Goal: Information Seeking & Learning: Compare options

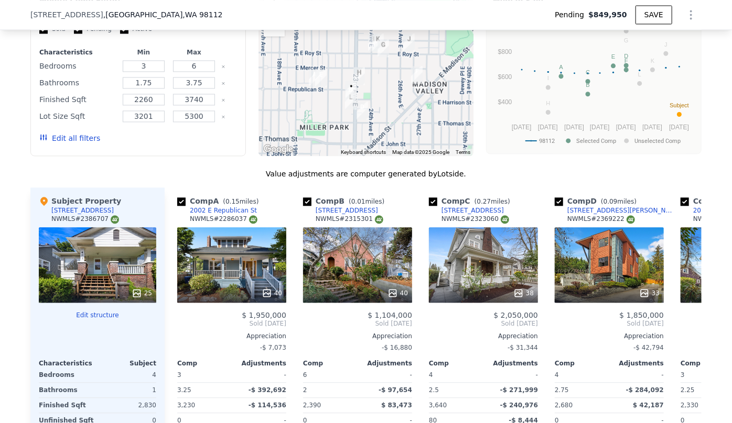
scroll to position [1111, 0]
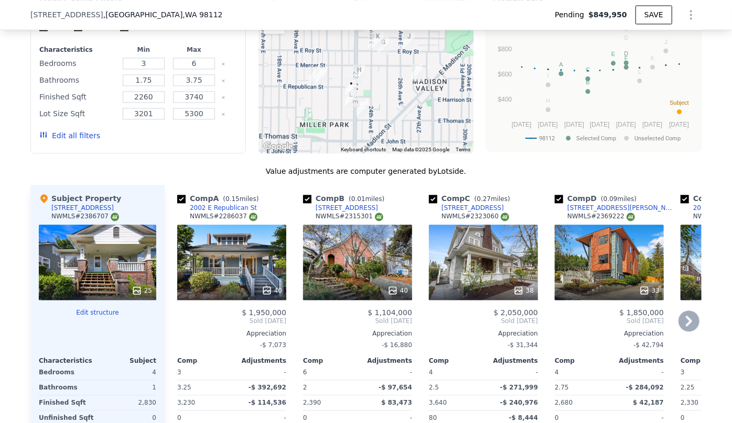
click at [690, 325] on icon at bounding box center [688, 321] width 21 height 21
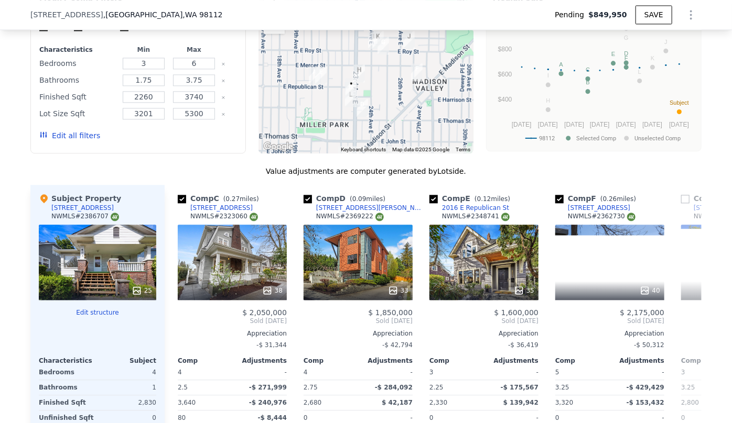
scroll to position [0, 252]
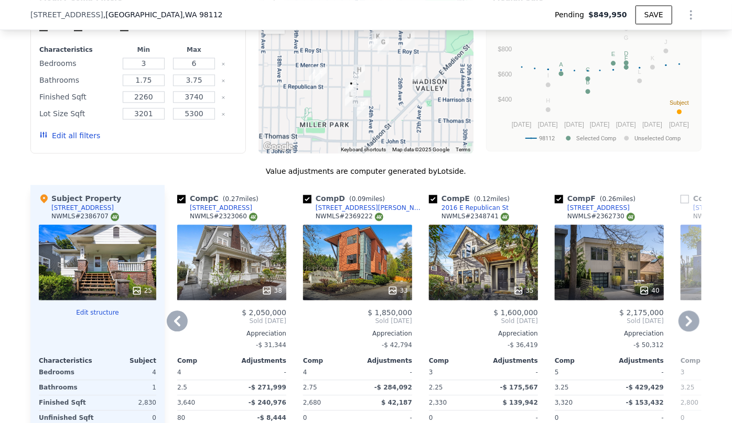
click at [691, 325] on icon at bounding box center [688, 321] width 21 height 21
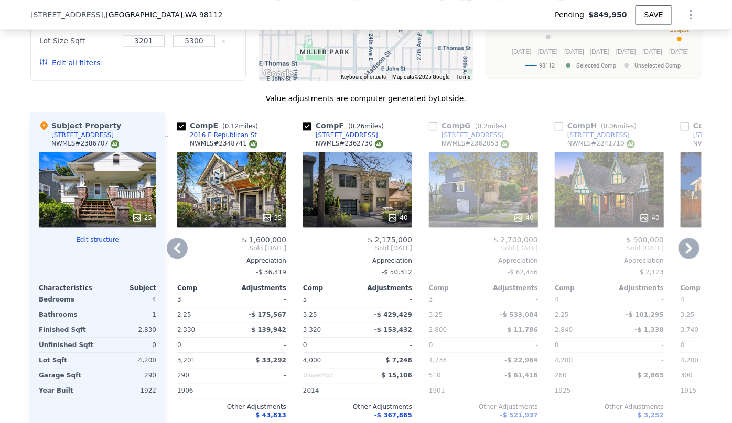
scroll to position [1184, 0]
click at [685, 254] on icon at bounding box center [688, 248] width 6 height 10
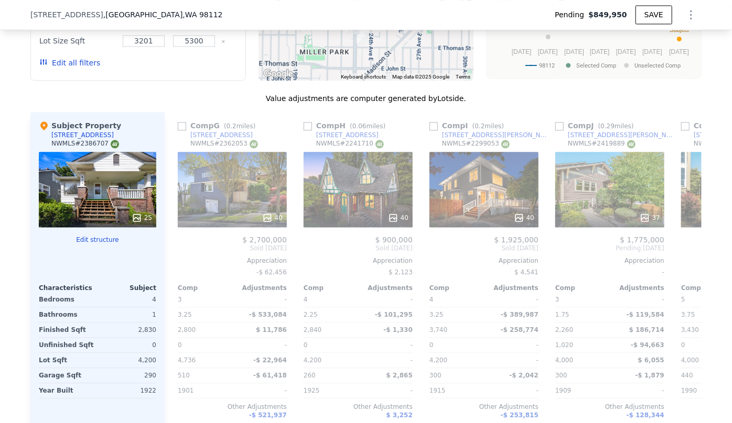
scroll to position [0, 755]
click at [685, 254] on icon at bounding box center [688, 248] width 6 height 10
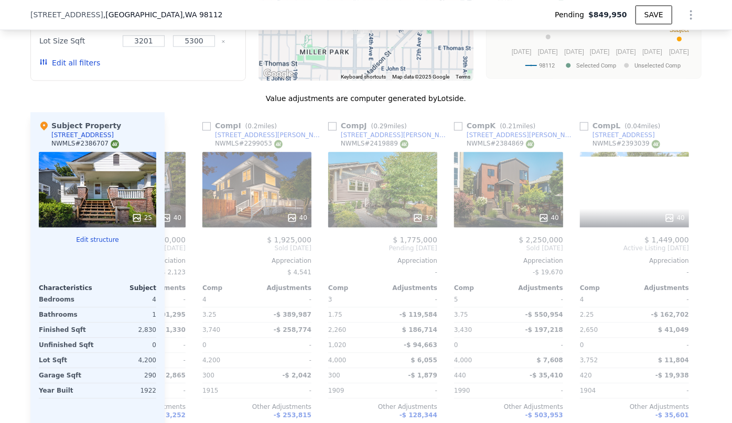
scroll to position [0, 997]
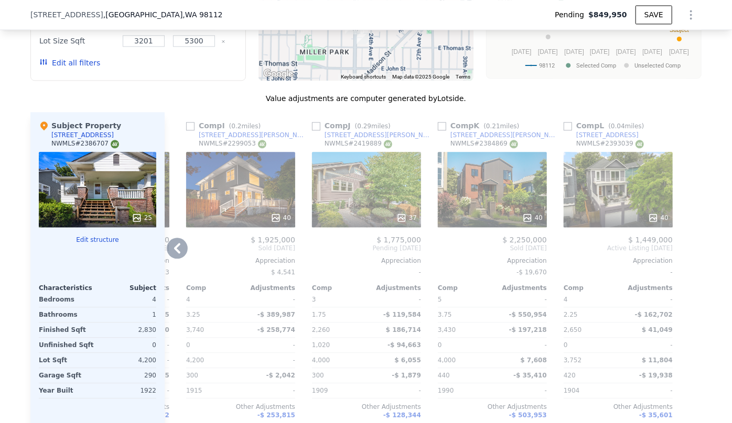
click at [640, 202] on div "40" at bounding box center [617, 189] width 109 height 75
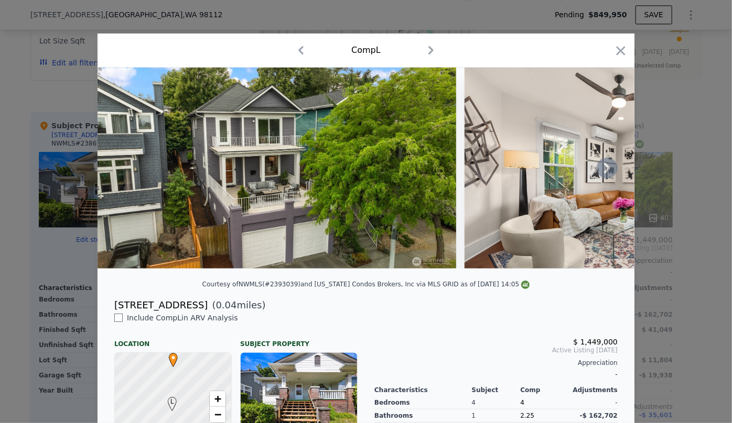
click at [598, 178] on icon at bounding box center [606, 168] width 21 height 21
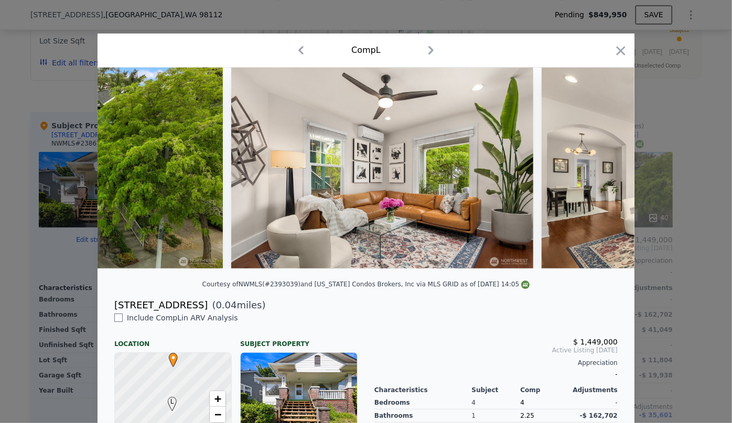
scroll to position [0, 252]
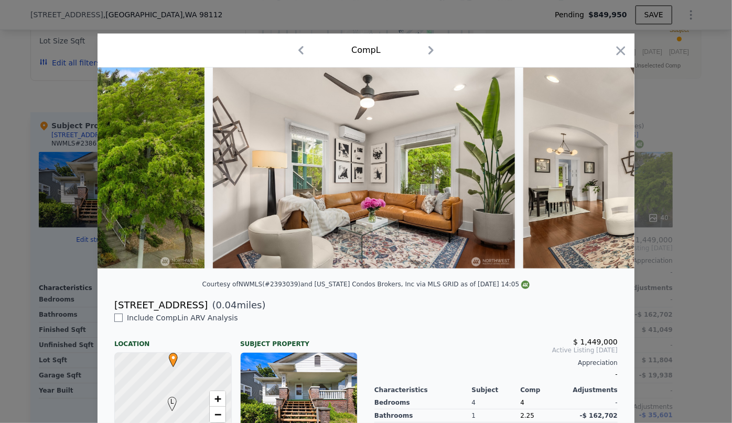
click at [598, 178] on img at bounding box center [674, 168] width 302 height 201
click at [598, 178] on icon at bounding box center [606, 168] width 21 height 21
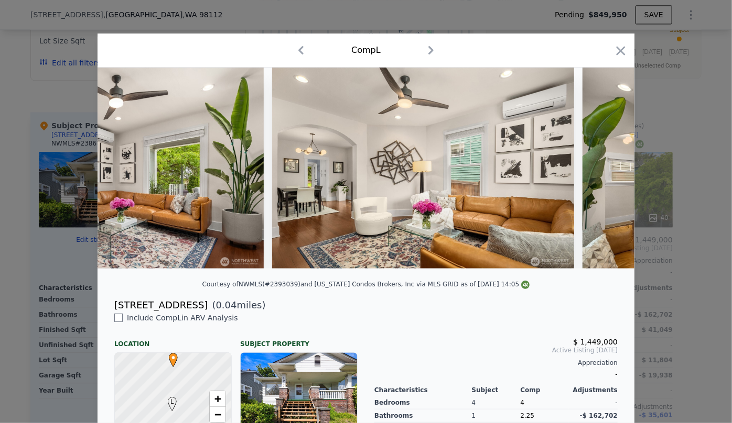
scroll to position [0, 503]
click at [598, 178] on div at bounding box center [365, 168] width 537 height 201
click at [601, 173] on icon at bounding box center [606, 168] width 21 height 21
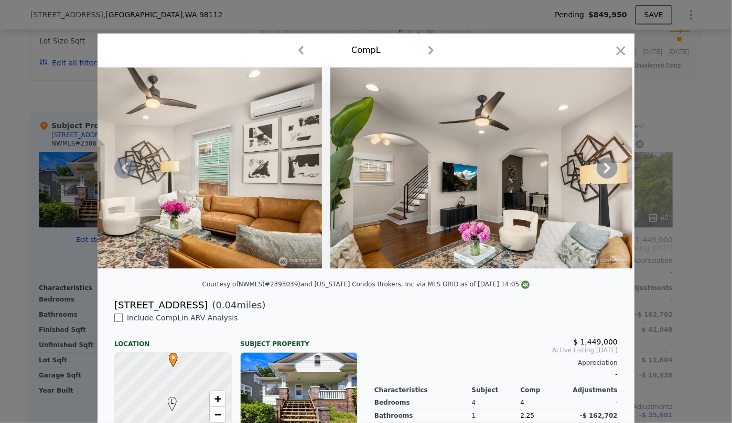
click at [600, 171] on icon at bounding box center [606, 168] width 21 height 21
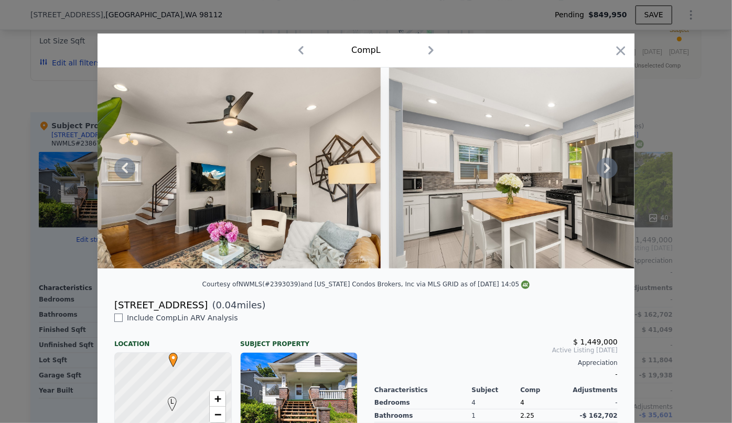
click at [600, 171] on icon at bounding box center [606, 168] width 21 height 21
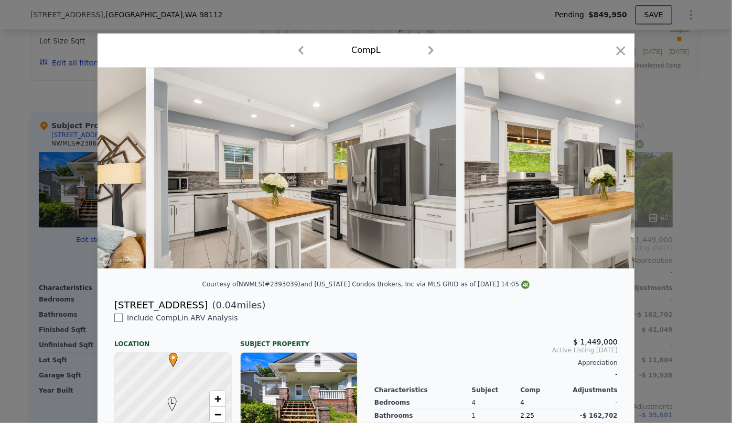
scroll to position [0, 1258]
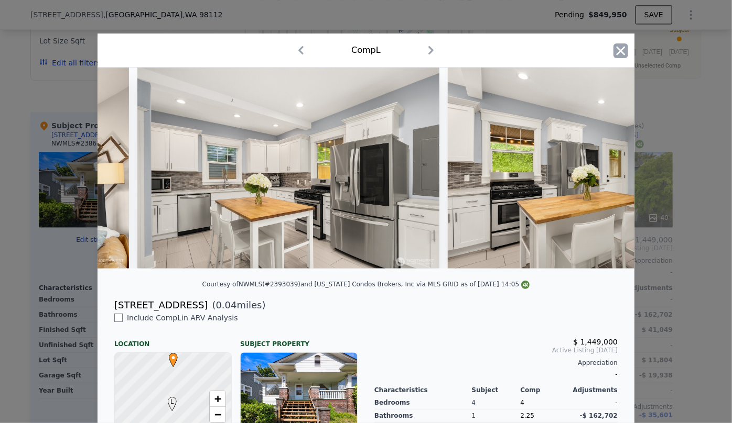
click at [617, 55] on icon "button" at bounding box center [620, 50] width 15 height 15
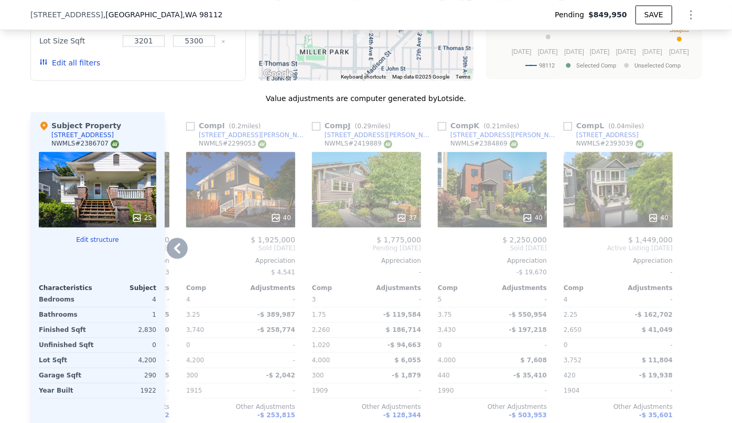
click at [168, 248] on icon at bounding box center [177, 248] width 21 height 21
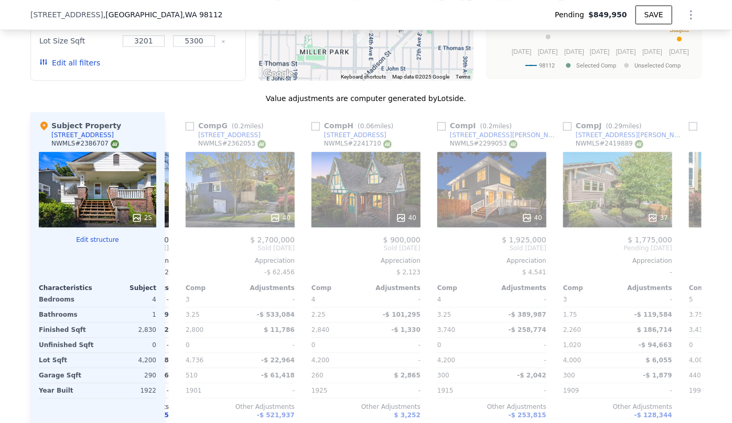
scroll to position [0, 746]
click at [168, 248] on div "Comp A ( 0.15 miles) 2002 E Republican St NWMLS # 2286037 40 $ 1,950,000 Sold D…" at bounding box center [433, 280] width 537 height 337
click at [168, 248] on icon at bounding box center [177, 248] width 21 height 21
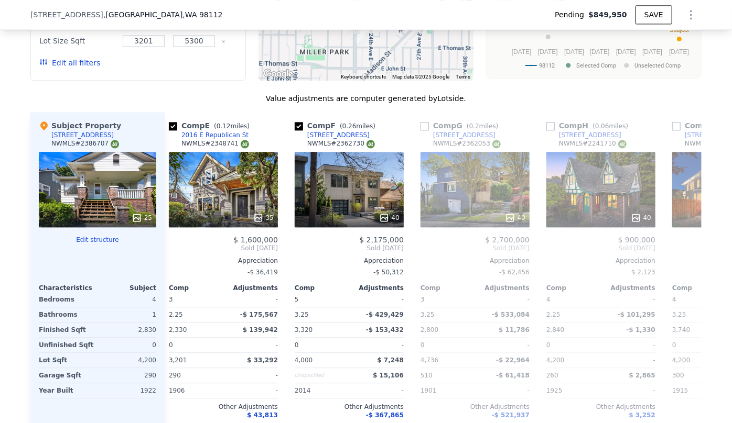
scroll to position [0, 494]
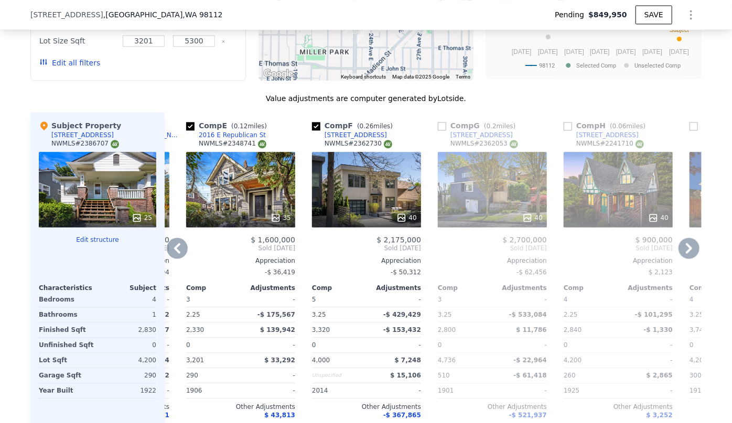
click at [168, 248] on icon at bounding box center [177, 248] width 21 height 21
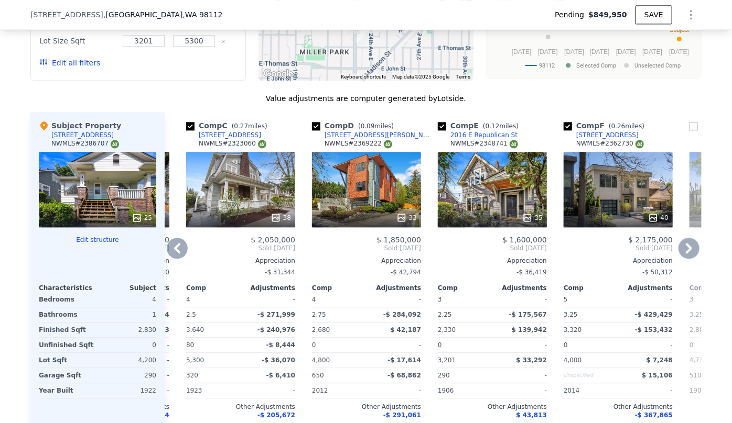
click at [168, 248] on icon at bounding box center [177, 248] width 21 height 21
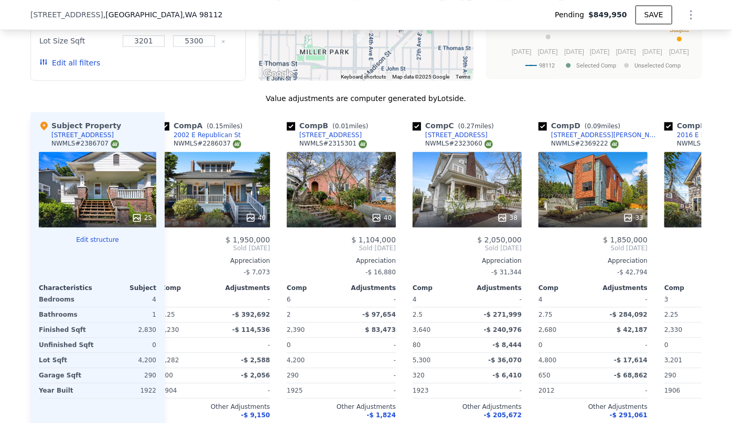
scroll to position [0, 0]
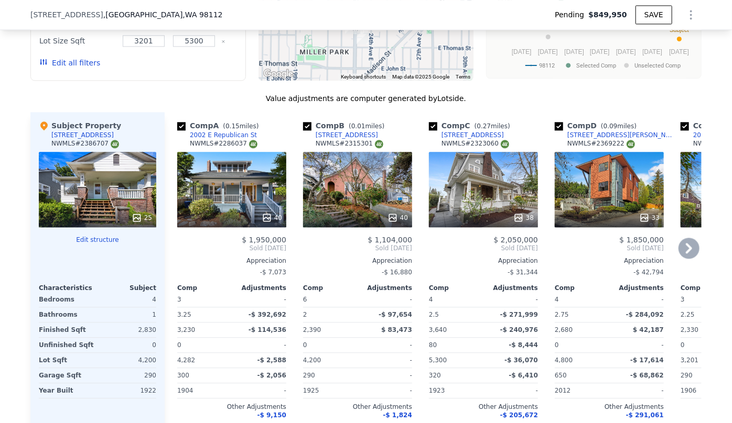
click at [168, 248] on div "Comp A ( 0.15 miles) 2002 E Republican St NWMLS # 2286037 40 $ 1,950,000 Sold D…" at bounding box center [228, 280] width 126 height 337
click at [84, 94] on div "We found 12 sales that match your search Listings provided by NWMLS Filters Map…" at bounding box center [365, 173] width 671 height 588
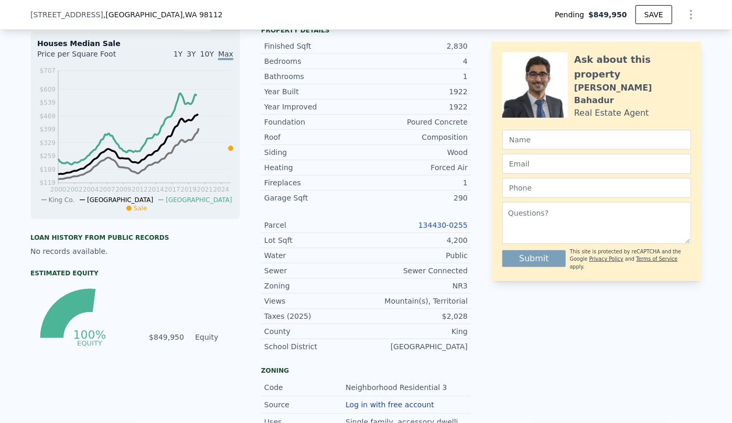
scroll to position [368, 0]
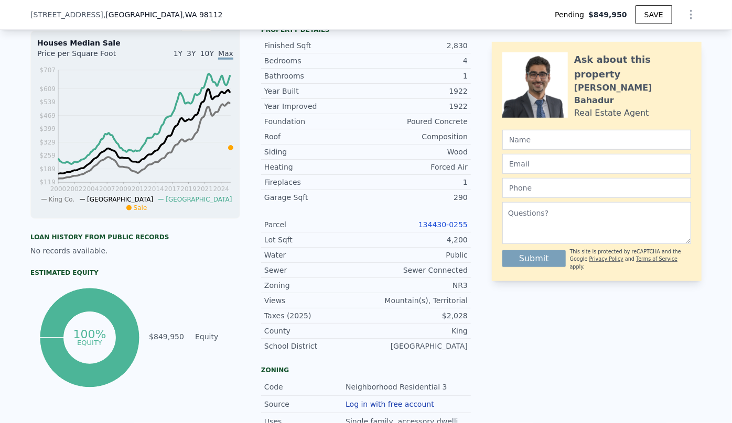
click at [685, 17] on icon "Show Options" at bounding box center [690, 14] width 13 height 13
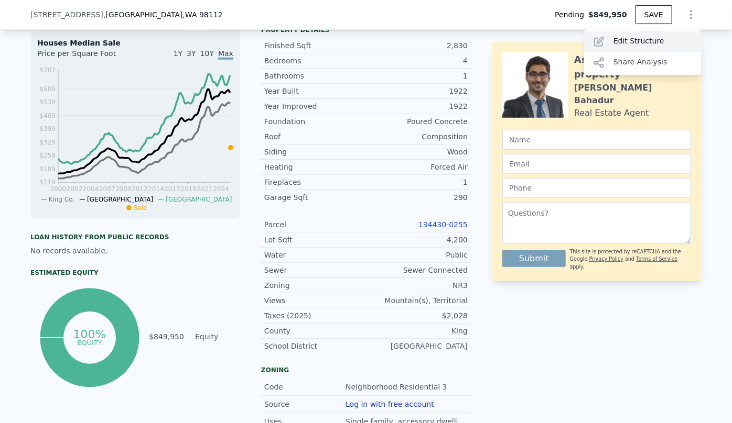
click at [665, 48] on div "Edit Structure" at bounding box center [642, 41] width 117 height 21
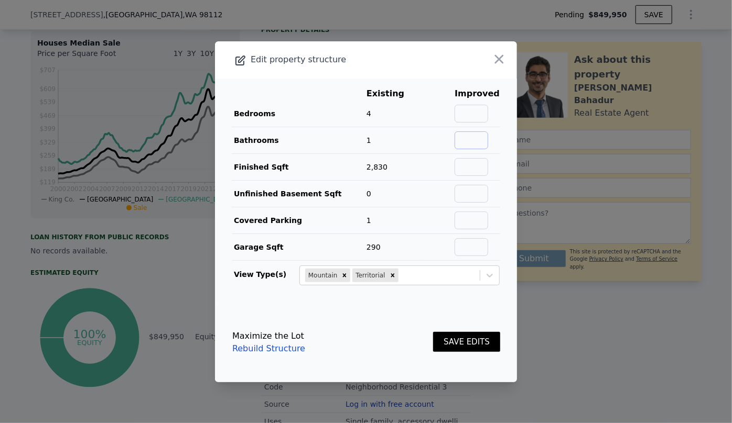
click at [466, 141] on input "text" at bounding box center [471, 141] width 34 height 18
type input "2.5"
click at [460, 335] on button "SAVE EDITS" at bounding box center [466, 342] width 67 height 20
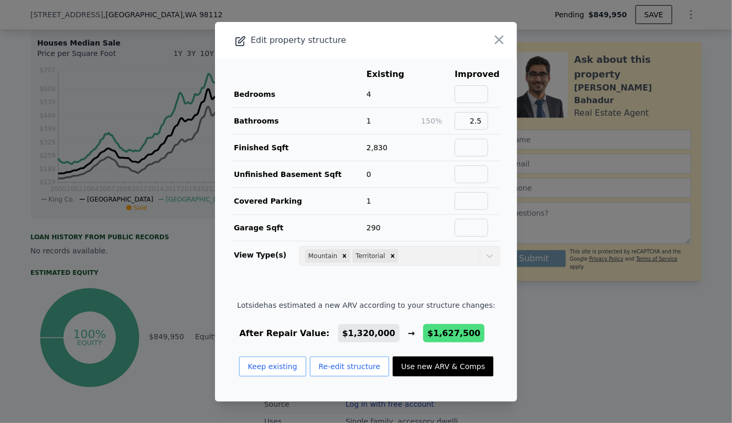
click at [433, 363] on button "Use new ARV & Comps" at bounding box center [442, 367] width 101 height 20
type input "$ 1,627,500"
type input "$ 587,380"
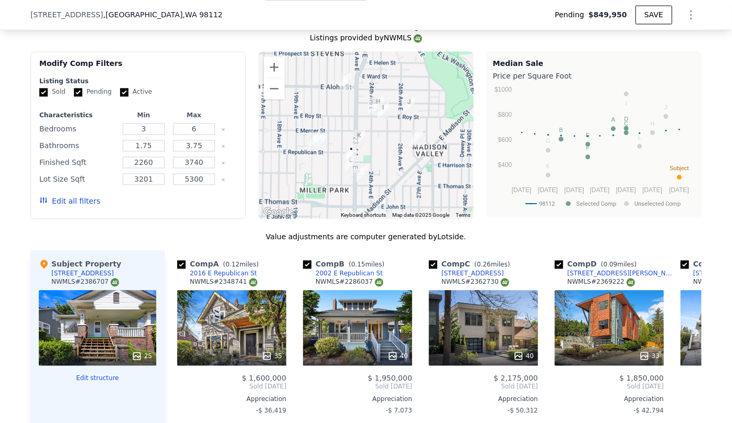
scroll to position [1046, 0]
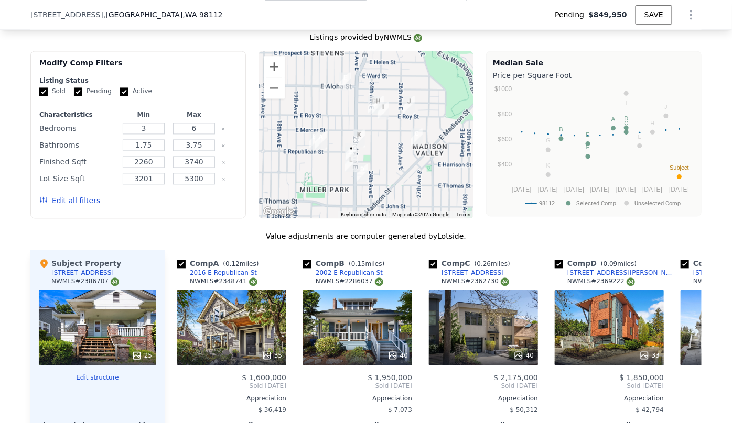
click at [83, 206] on button "Edit all filters" at bounding box center [69, 200] width 61 height 10
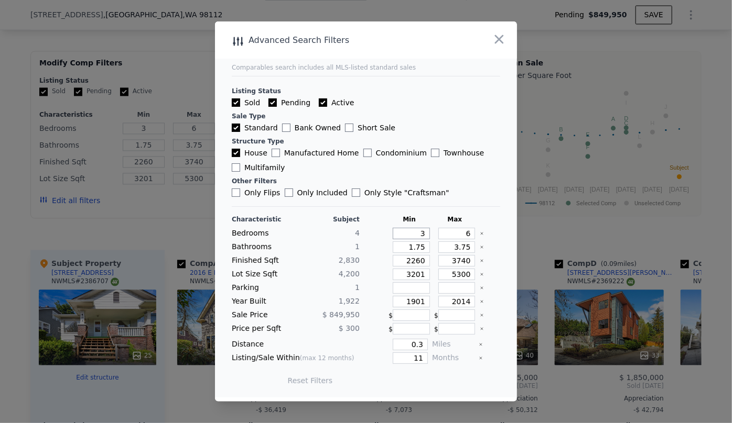
click at [419, 233] on input "3" at bounding box center [410, 234] width 37 height 12
drag, startPoint x: 464, startPoint y: 230, endPoint x: 450, endPoint y: 230, distance: 14.2
click at [450, 230] on input "6" at bounding box center [456, 234] width 37 height 12
type input "5"
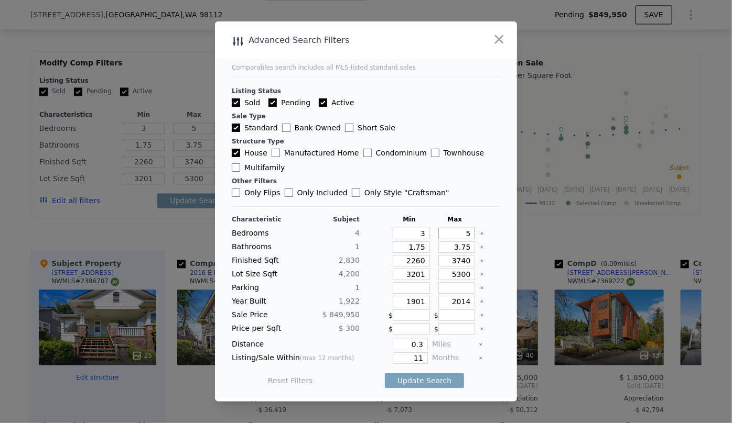
type input "5"
drag, startPoint x: 466, startPoint y: 247, endPoint x: 414, endPoint y: 256, distance: 52.1
click at [414, 256] on div "Characteristic Subject Min Max Bedrooms 4 3 5 Bathrooms 1 1.75 3.75 Finished Sq…" at bounding box center [366, 305] width 268 height 180
click at [420, 250] on input "1.75" at bounding box center [410, 248] width 37 height 12
type input "1"
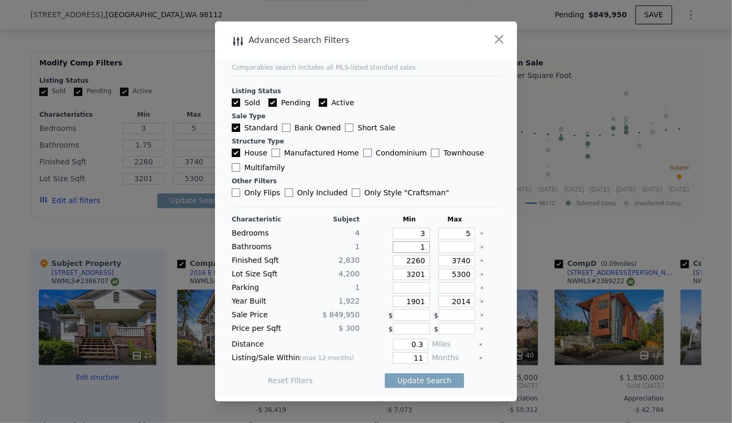
type input "1.7"
type input "1"
click at [417, 259] on input "2260" at bounding box center [410, 261] width 37 height 12
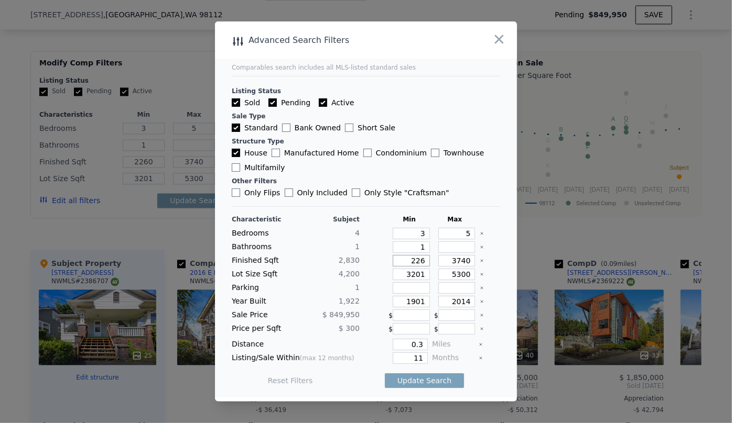
type input "22"
type input "226"
type input "22"
type input "2"
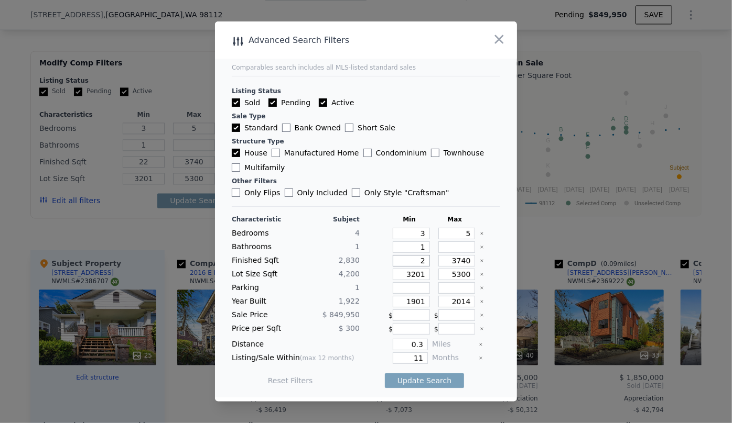
type input "2"
type input "250"
type input "25"
type input "250"
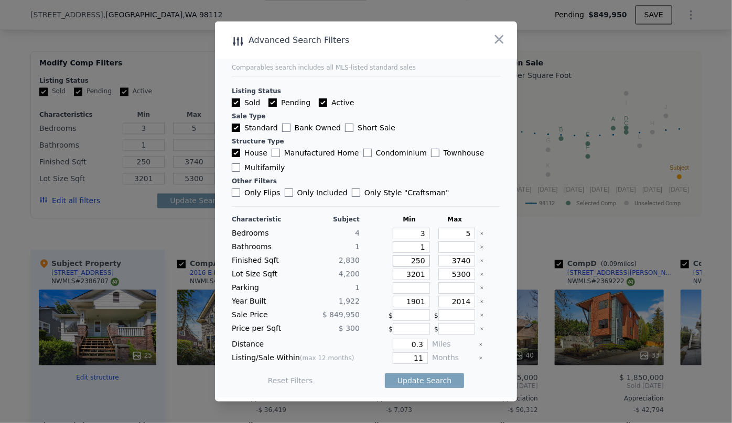
type input "2500"
drag, startPoint x: 462, startPoint y: 258, endPoint x: 407, endPoint y: 272, distance: 57.2
click at [407, 272] on div "Characteristic Subject Min Max Bedrooms 4 3 5 Bathrooms 1 1 Finished Sqft 2,830…" at bounding box center [366, 305] width 268 height 180
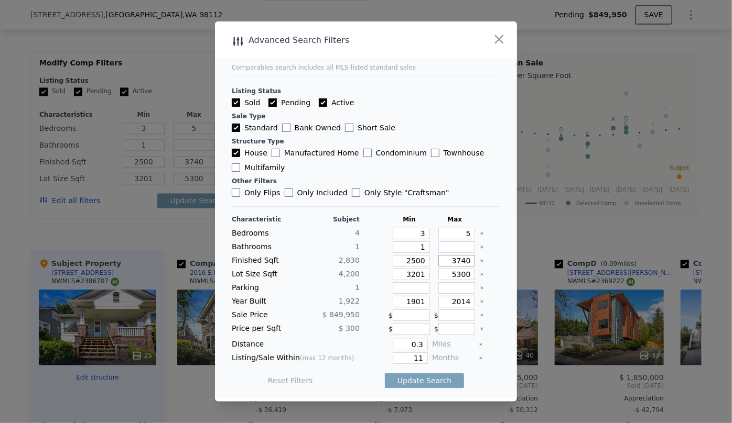
type input "3"
type input "30"
type input "300"
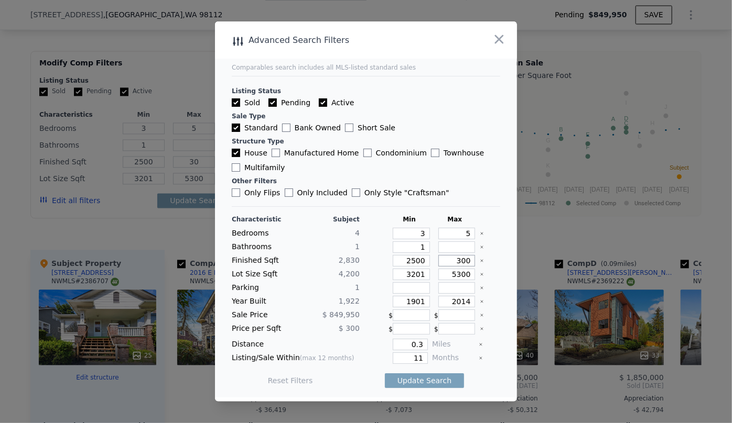
type input "300"
type input "3000"
drag, startPoint x: 419, startPoint y: 276, endPoint x: 361, endPoint y: 277, distance: 57.7
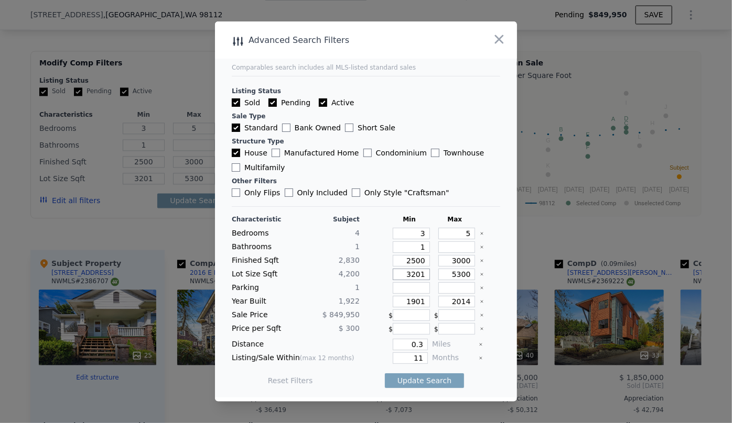
click at [361, 277] on div "Lot Size Sqft 4,200 3201 5300" at bounding box center [366, 275] width 268 height 12
drag, startPoint x: 421, startPoint y: 302, endPoint x: 336, endPoint y: 311, distance: 84.9
click at [336, 311] on div "Characteristic Subject Min Max Bedrooms 4 3 5 Bathrooms 1 1 Finished Sqft 2,830…" at bounding box center [366, 305] width 268 height 180
drag, startPoint x: 464, startPoint y: 302, endPoint x: 416, endPoint y: 309, distance: 48.7
click at [416, 309] on div "Characteristic Subject Min Max Bedrooms 4 3 5 Bathrooms 1 1 Finished Sqft 2,830…" at bounding box center [366, 305] width 268 height 180
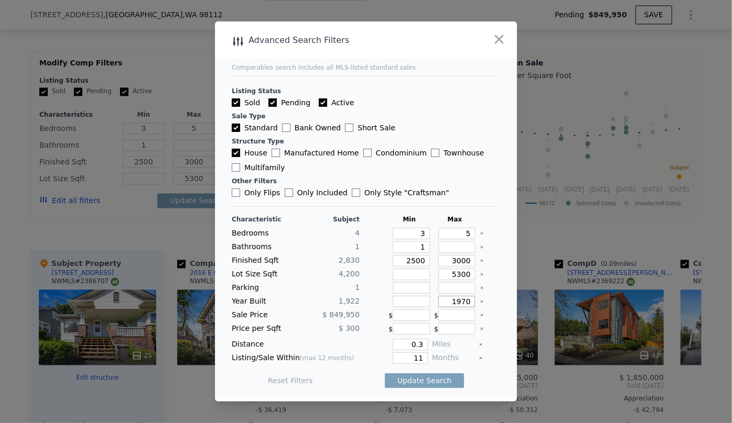
type input "1970"
click at [422, 342] on div "Distance 0.3 Miles" at bounding box center [366, 345] width 268 height 12
click at [418, 342] on input "0.3" at bounding box center [409, 345] width 35 height 12
type input "0"
type input "0.6"
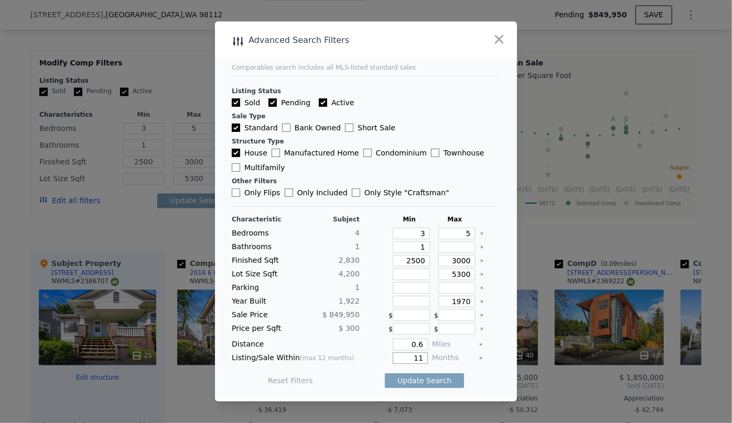
drag, startPoint x: 419, startPoint y: 357, endPoint x: 393, endPoint y: 361, distance: 26.0
click at [393, 361] on input "11" at bounding box center [409, 359] width 35 height 12
type input "6"
click at [400, 383] on button "Update Search" at bounding box center [424, 381] width 79 height 15
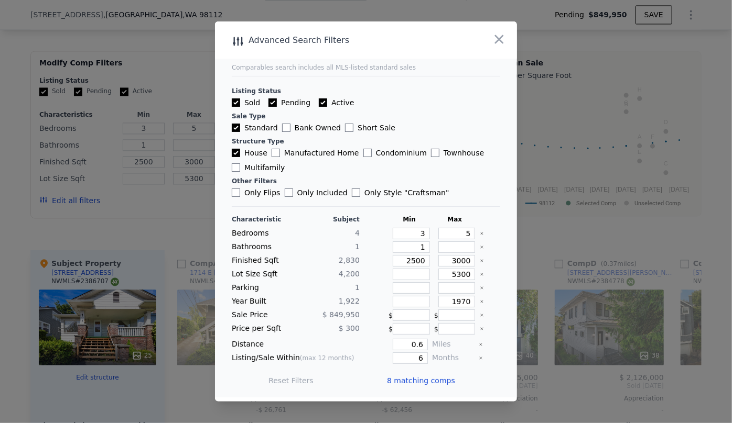
click at [397, 379] on span "8 matching comps" at bounding box center [421, 381] width 68 height 10
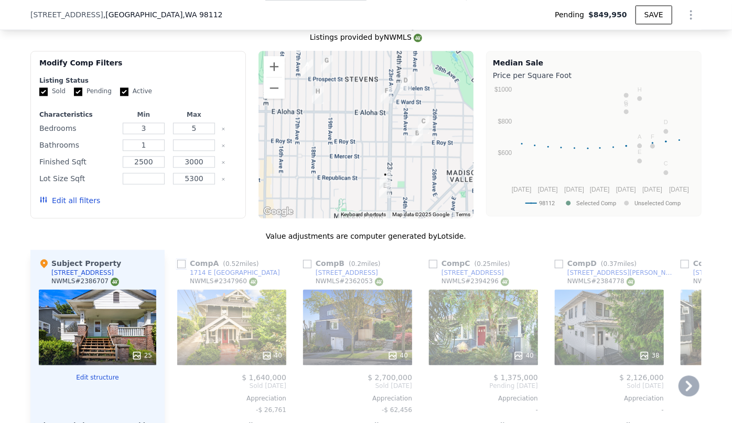
click at [178, 268] on input "checkbox" at bounding box center [181, 264] width 8 height 8
checkbox input "true"
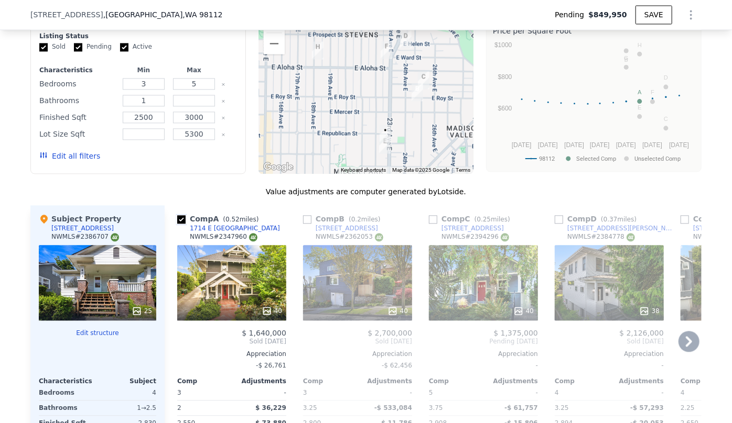
scroll to position [1099, 0]
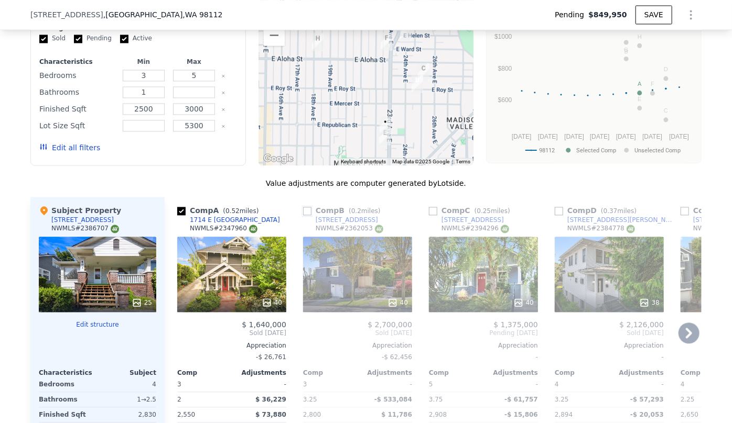
click at [305, 215] on input "checkbox" at bounding box center [307, 211] width 8 height 8
checkbox input "true"
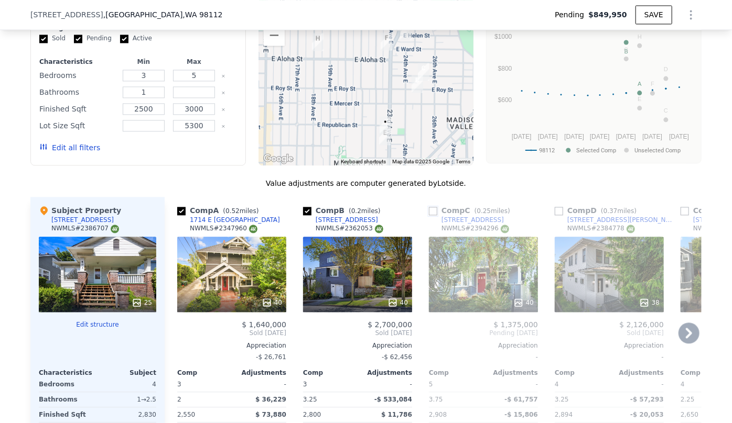
click at [429, 215] on input "checkbox" at bounding box center [433, 211] width 8 height 8
checkbox input "true"
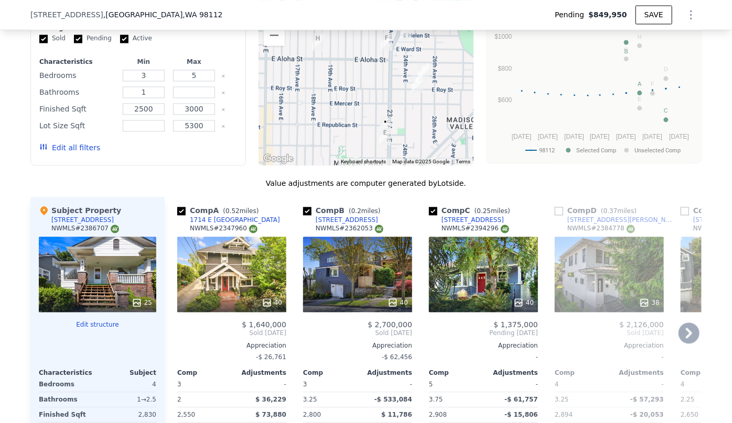
click at [681, 337] on icon at bounding box center [688, 333] width 21 height 21
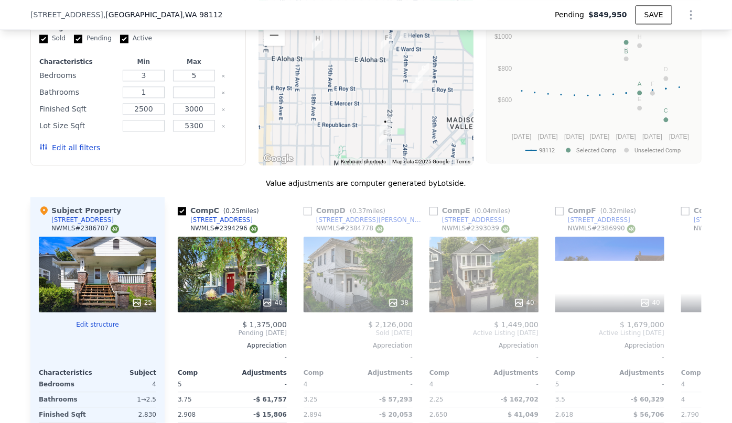
scroll to position [0, 252]
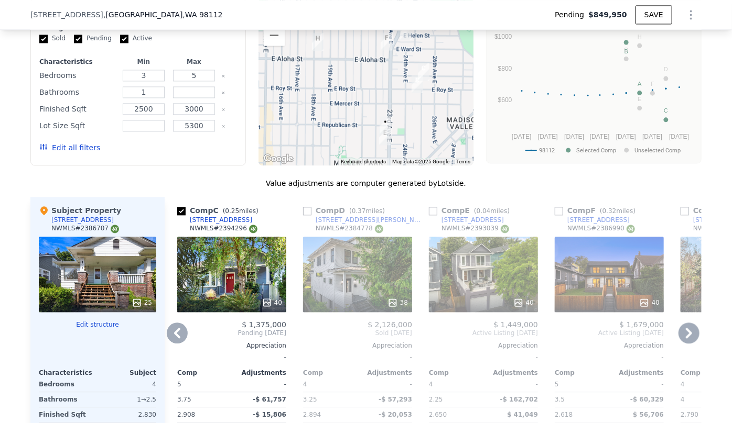
click at [681, 342] on icon at bounding box center [688, 333] width 21 height 21
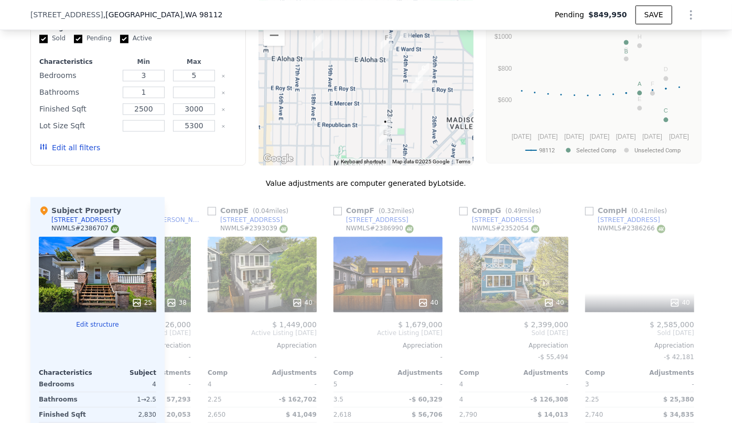
scroll to position [0, 494]
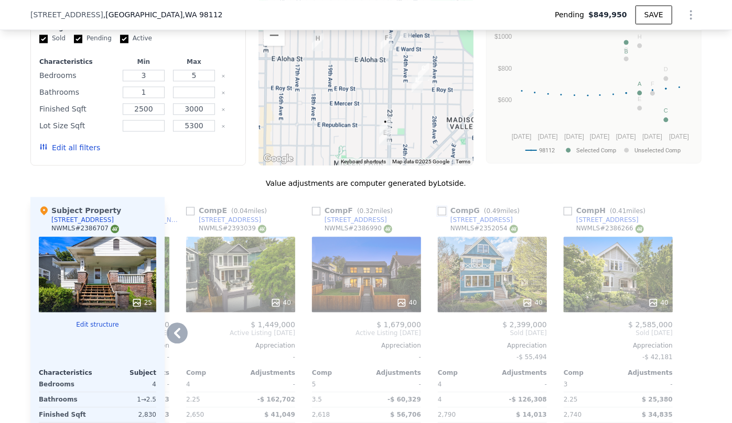
click at [440, 215] on input "checkbox" at bounding box center [442, 211] width 8 height 8
checkbox input "true"
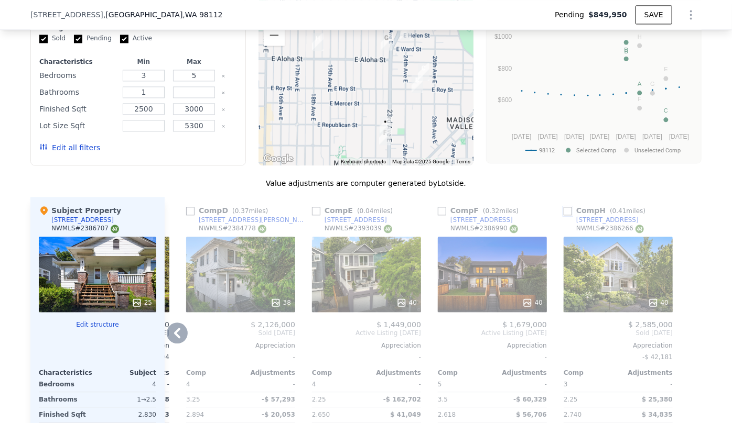
click at [563, 215] on input "checkbox" at bounding box center [567, 211] width 8 height 8
checkbox input "true"
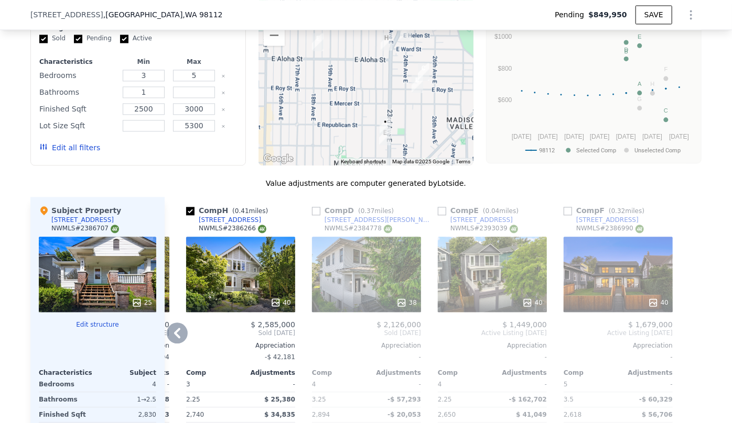
click at [177, 341] on icon at bounding box center [177, 333] width 21 height 21
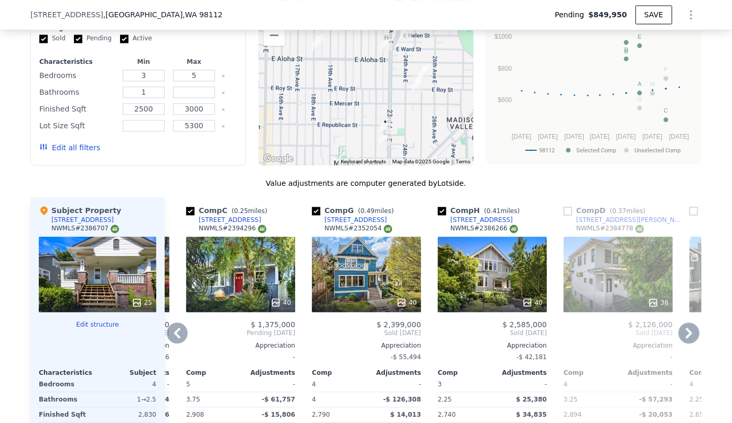
click at [177, 341] on icon at bounding box center [177, 333] width 21 height 21
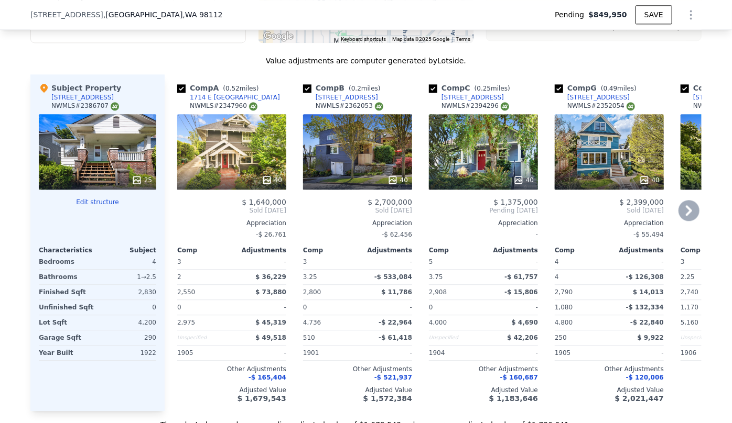
scroll to position [1221, 0]
click at [686, 221] on icon at bounding box center [688, 211] width 21 height 21
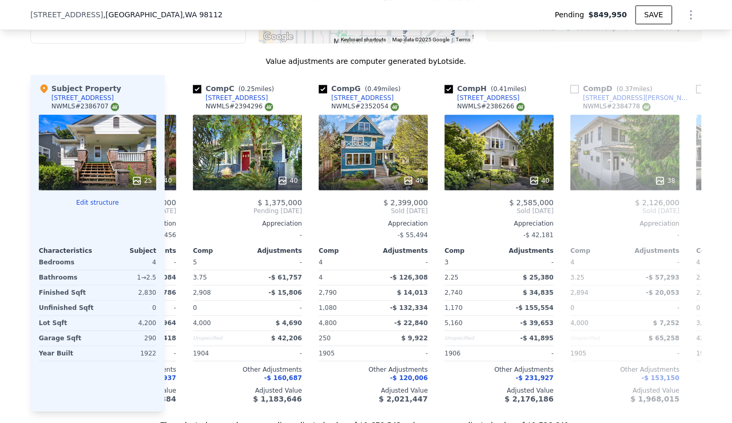
scroll to position [0, 252]
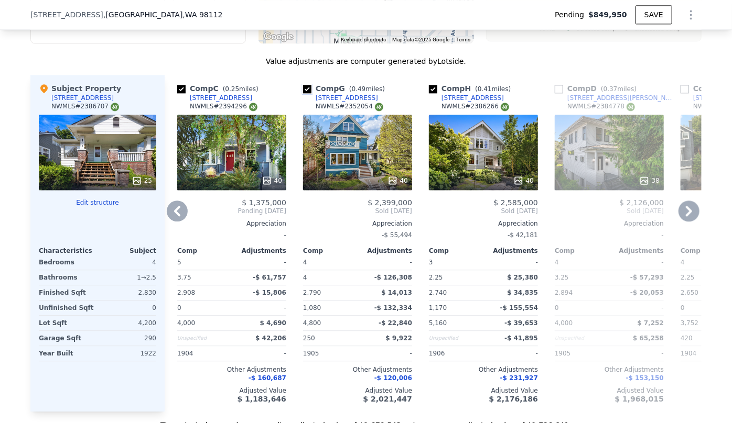
click at [303, 92] on input "checkbox" at bounding box center [307, 89] width 8 height 8
checkbox input "false"
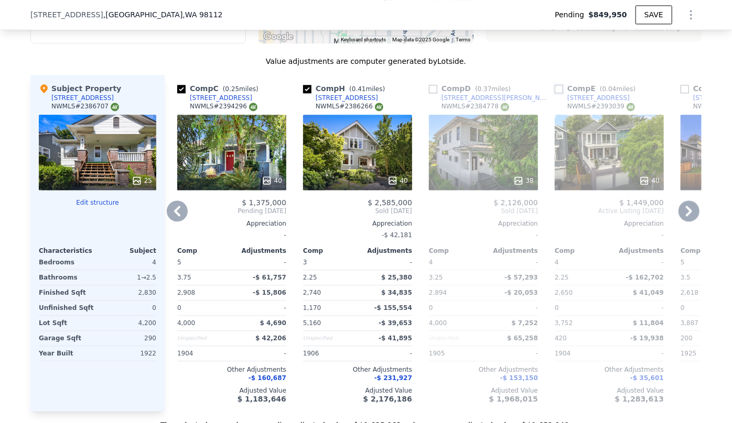
click at [554, 93] on input "checkbox" at bounding box center [558, 89] width 8 height 8
checkbox input "true"
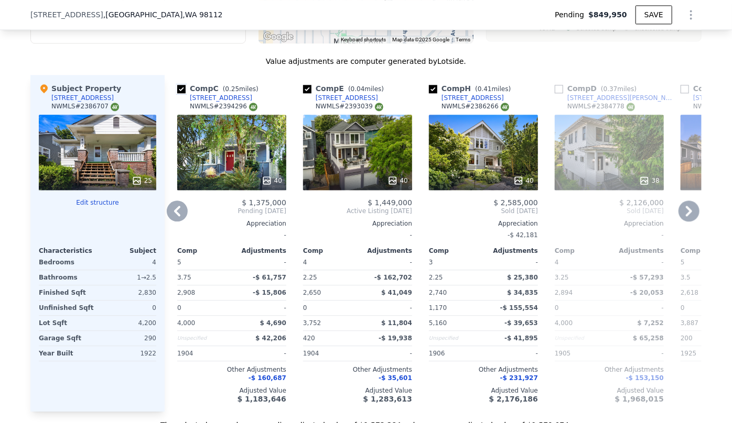
click at [178, 93] on input "checkbox" at bounding box center [181, 89] width 8 height 8
checkbox input "false"
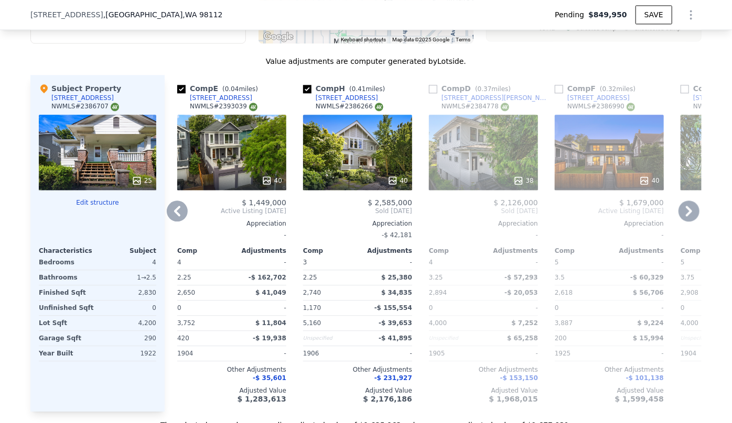
click at [177, 216] on icon at bounding box center [177, 211] width 21 height 21
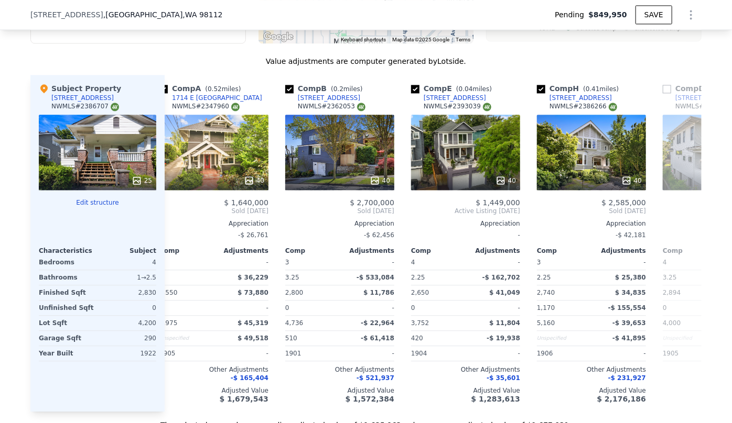
scroll to position [0, 0]
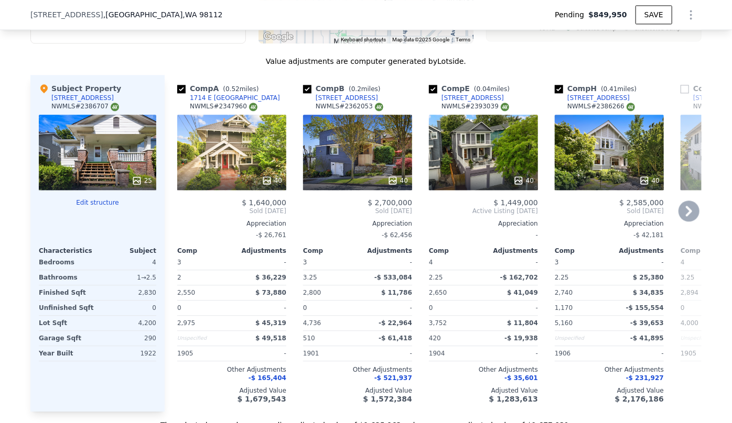
click at [149, 59] on div "We found 8 sales that match your search Listings provided by NWMLS Filters Map …" at bounding box center [365, 136] width 671 height 588
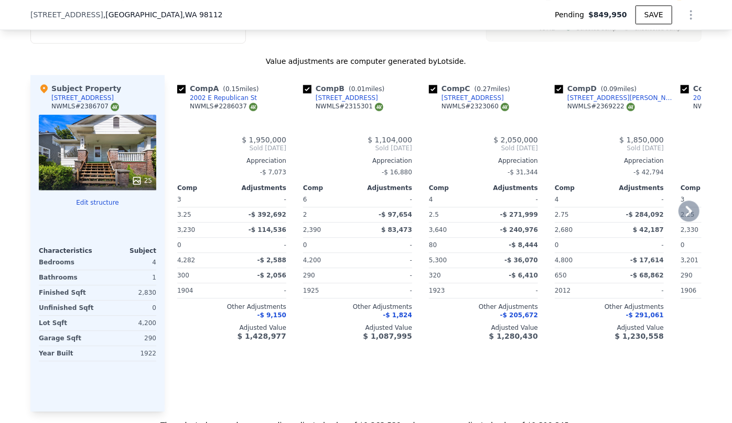
type input "6"
type input "1.75"
type input "3.75"
type input "2260"
type input "3740"
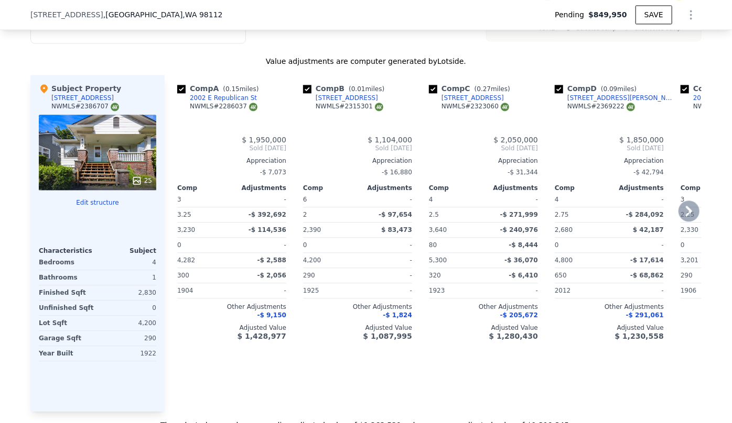
type input "3201"
type input "$ 1,320,000"
type input "$ 302,574"
checkbox input "false"
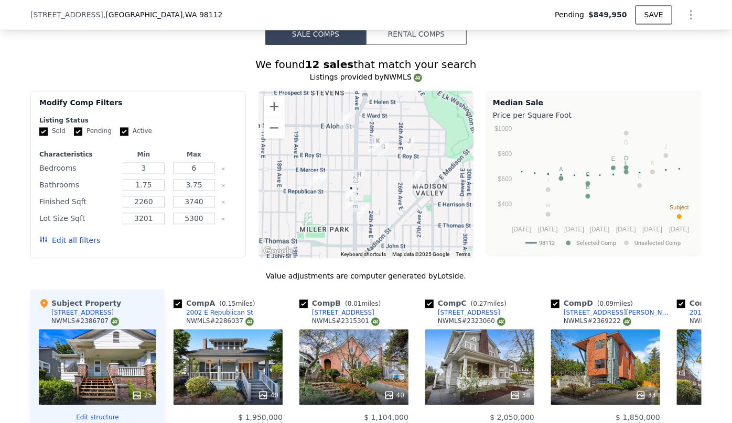
scroll to position [1007, 0]
click at [70, 246] on button "Edit all filters" at bounding box center [69, 240] width 61 height 10
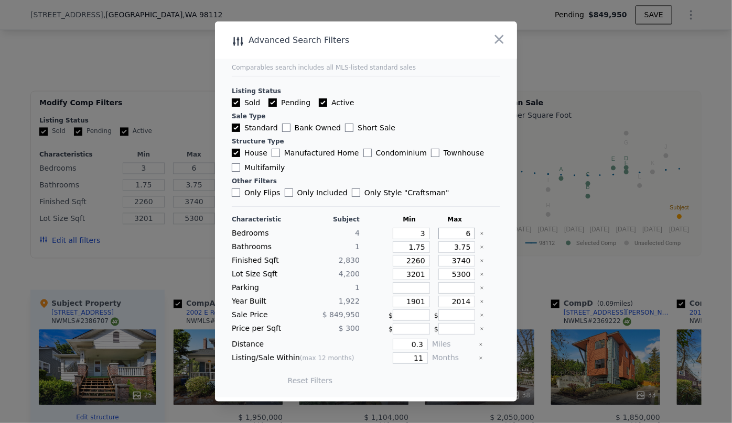
click at [461, 234] on input "6" at bounding box center [456, 234] width 37 height 12
type input "5"
drag, startPoint x: 464, startPoint y: 246, endPoint x: 428, endPoint y: 248, distance: 36.3
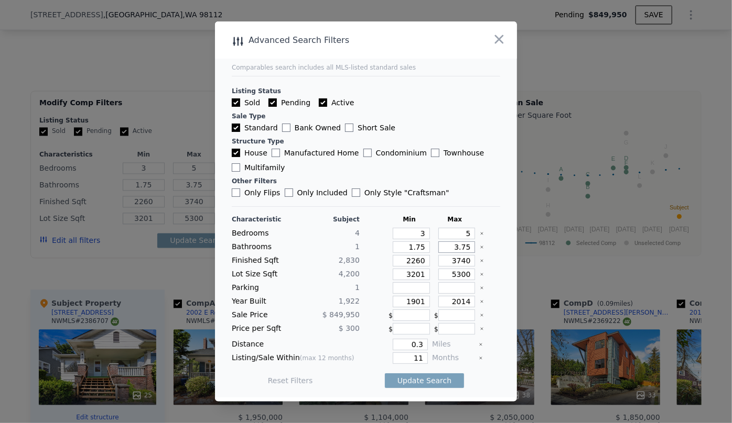
click at [428, 248] on div "Bathrooms 1 1.75 3.75" at bounding box center [366, 248] width 268 height 12
drag, startPoint x: 422, startPoint y: 246, endPoint x: 382, endPoint y: 251, distance: 40.1
click at [382, 251] on div "Bathrooms 1 1.75" at bounding box center [366, 248] width 268 height 12
type input "1"
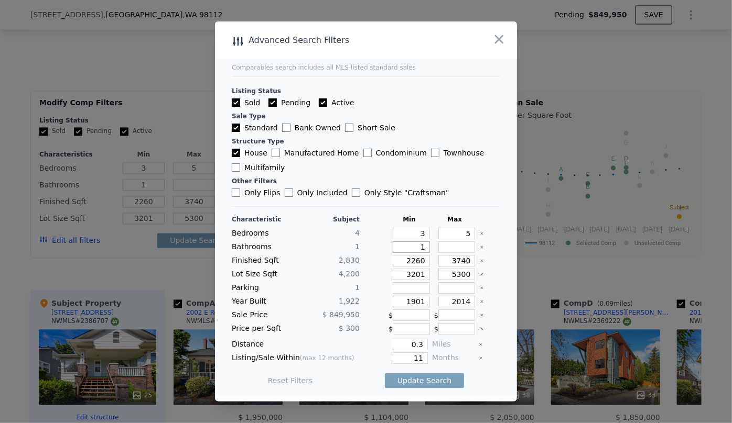
type input "1"
drag, startPoint x: 421, startPoint y: 263, endPoint x: 383, endPoint y: 271, distance: 39.2
click at [383, 271] on div "Characteristic Subject Min Max Bedrooms 4 3 5 Bathrooms 1 1 Finished Sqft 2,830…" at bounding box center [366, 305] width 268 height 180
type input "1"
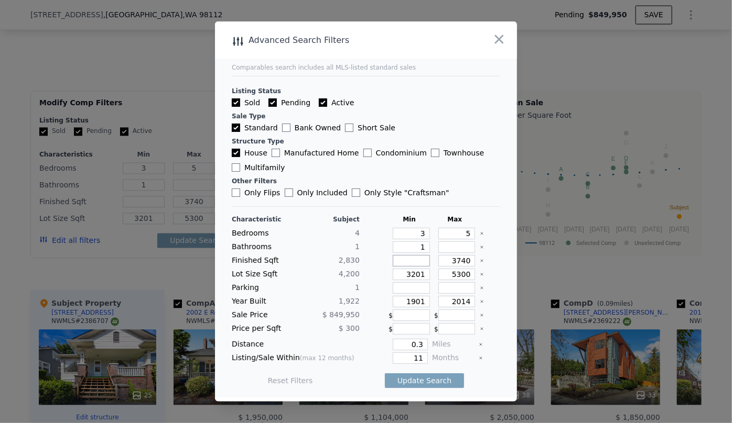
type input "2"
type input "25"
type input "250"
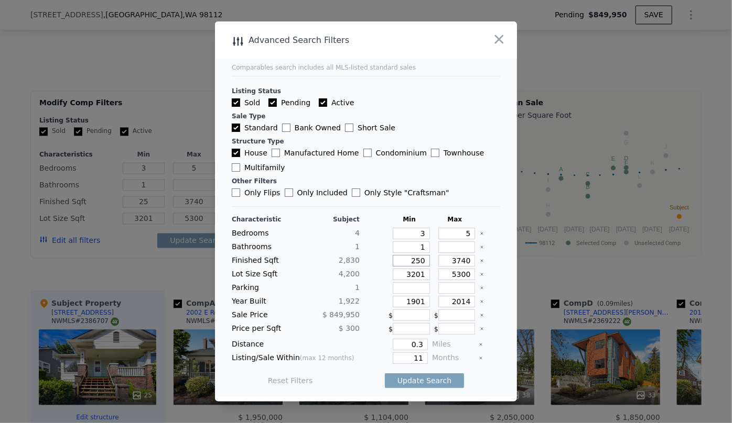
type input "250"
type input "2500"
click at [465, 261] on input "3740" at bounding box center [456, 261] width 37 height 12
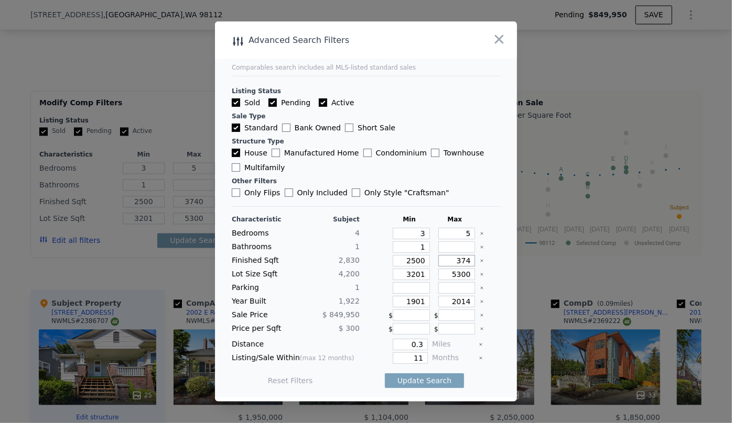
type input "37"
type input "374"
type input "37"
type input "3"
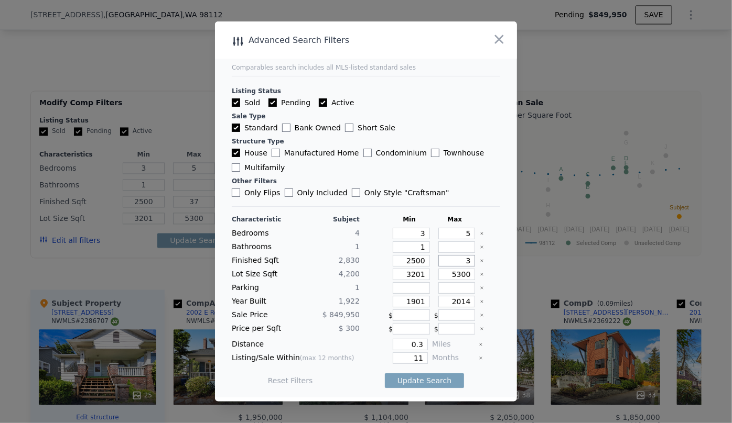
type input "3"
type input "30"
type input "300"
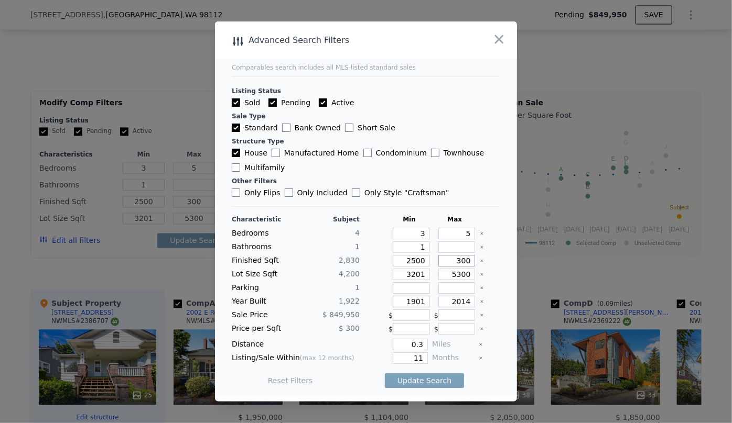
type input "3000"
drag, startPoint x: 419, startPoint y: 275, endPoint x: 357, endPoint y: 282, distance: 62.9
click at [357, 282] on div "Characteristic Subject Min Max Bedrooms 4 3 5 Bathrooms 1 1 Finished Sqft 2,830…" at bounding box center [366, 305] width 268 height 180
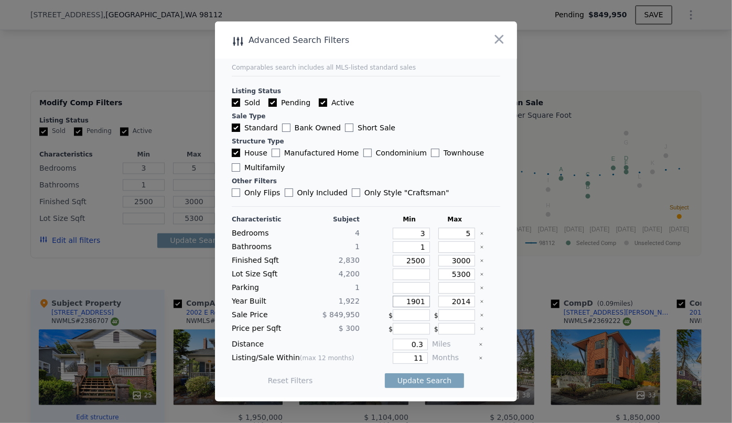
drag, startPoint x: 420, startPoint y: 298, endPoint x: 358, endPoint y: 303, distance: 62.5
click at [358, 303] on div "Year Built 1,922 1901 2014" at bounding box center [366, 302] width 268 height 12
drag, startPoint x: 467, startPoint y: 302, endPoint x: 391, endPoint y: 317, distance: 77.4
click at [391, 317] on div "Characteristic Subject Min Max Bedrooms 4 3 5 Bathrooms 1 1 Finished Sqft 2,830…" at bounding box center [366, 305] width 268 height 180
type input "1970"
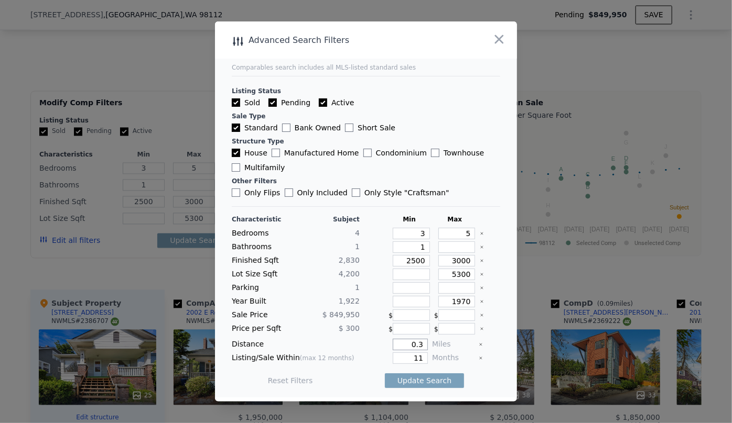
drag, startPoint x: 417, startPoint y: 343, endPoint x: 352, endPoint y: 350, distance: 65.4
click at [352, 350] on div "Distance 0.3 Miles" at bounding box center [366, 345] width 268 height 12
type input "0.6"
drag, startPoint x: 419, startPoint y: 358, endPoint x: 394, endPoint y: 361, distance: 25.3
click at [394, 361] on input "11" at bounding box center [409, 359] width 35 height 12
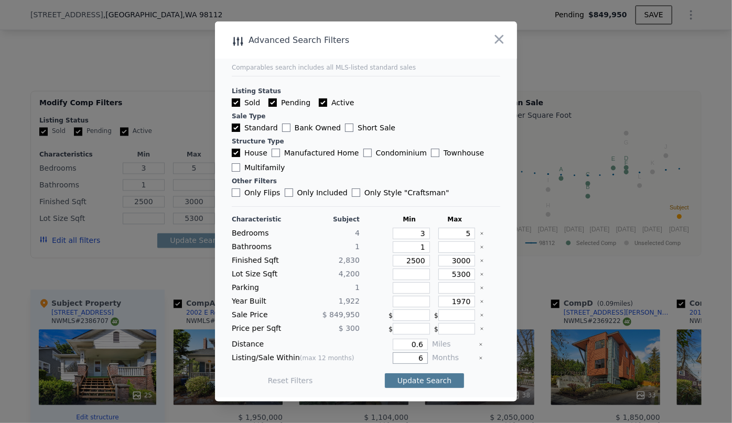
type input "6"
click at [406, 383] on button "Update Search" at bounding box center [424, 381] width 79 height 15
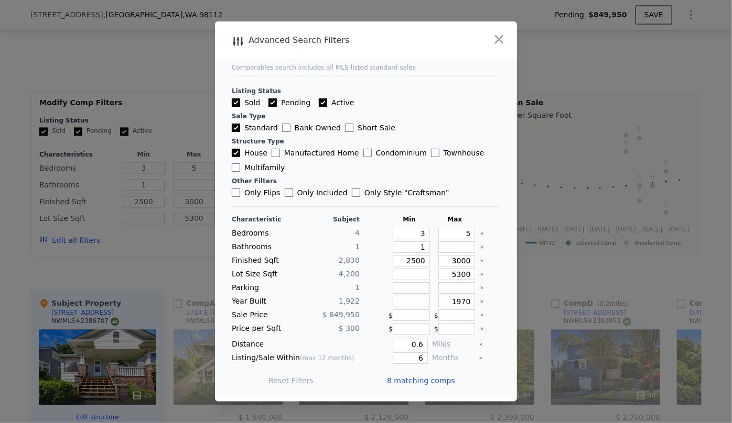
click at [406, 383] on span "8 matching comps" at bounding box center [421, 381] width 68 height 10
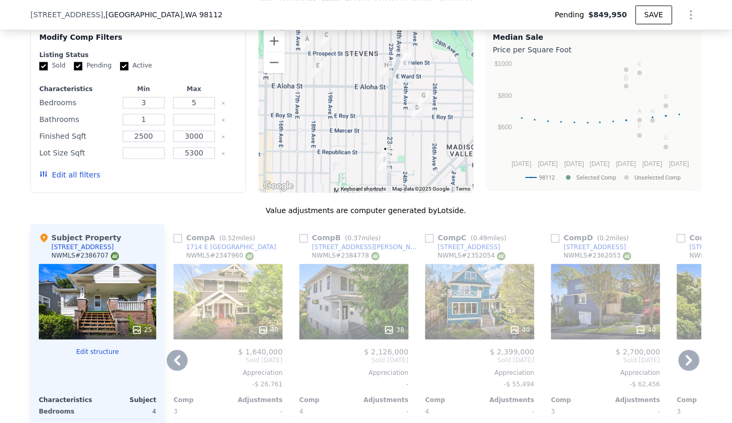
scroll to position [1073, 0]
click at [173, 241] on input "checkbox" at bounding box center [177, 238] width 8 height 8
checkbox input "true"
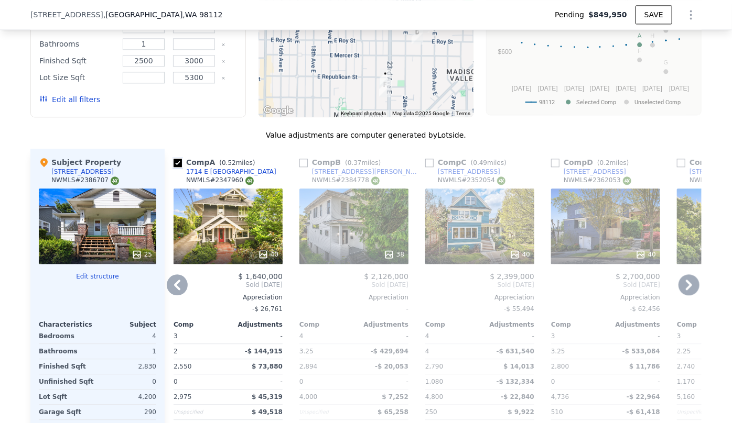
scroll to position [1148, 0]
click at [684, 288] on icon at bounding box center [688, 284] width 21 height 21
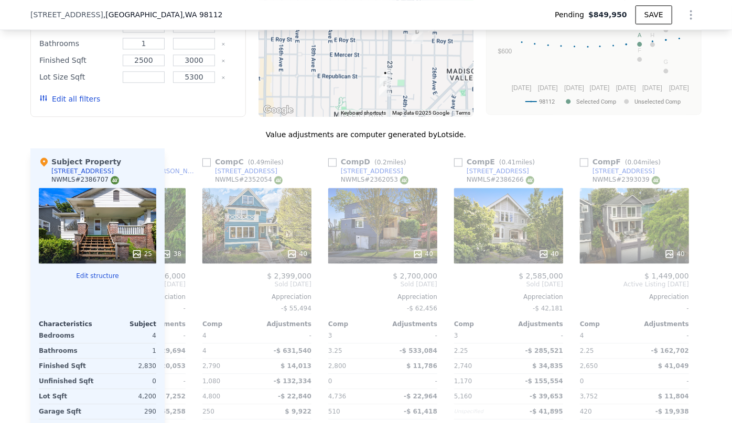
scroll to position [0, 255]
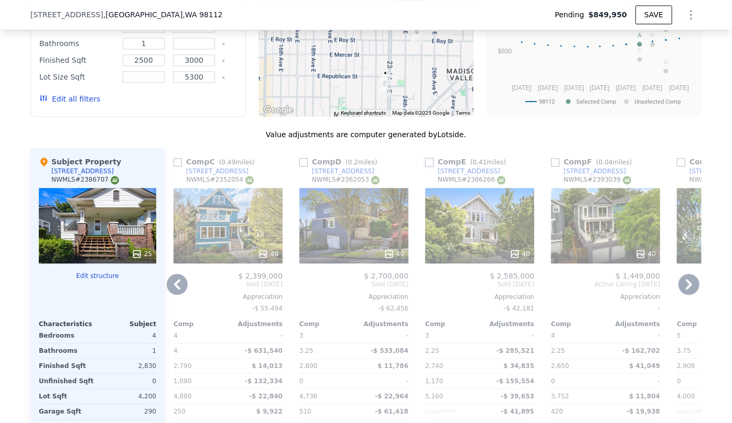
click at [427, 165] on input "checkbox" at bounding box center [429, 162] width 8 height 8
checkbox input "true"
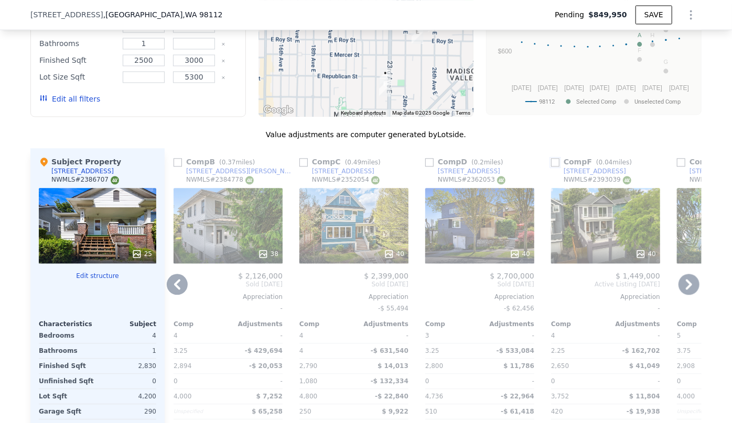
click at [551, 166] on input "checkbox" at bounding box center [555, 162] width 8 height 8
checkbox input "true"
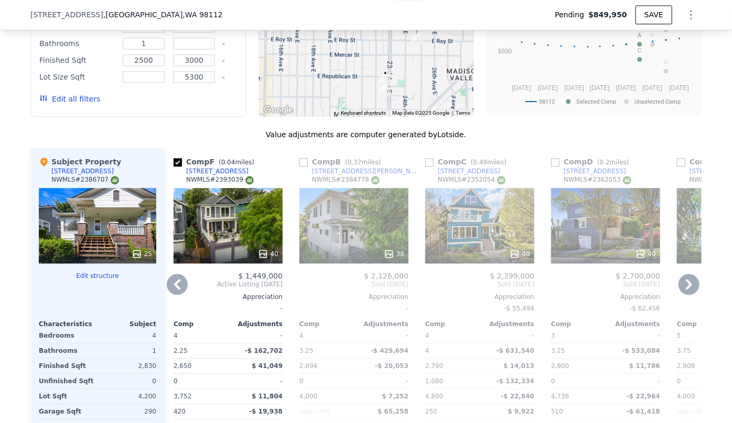
click at [678, 288] on icon at bounding box center [688, 284] width 21 height 21
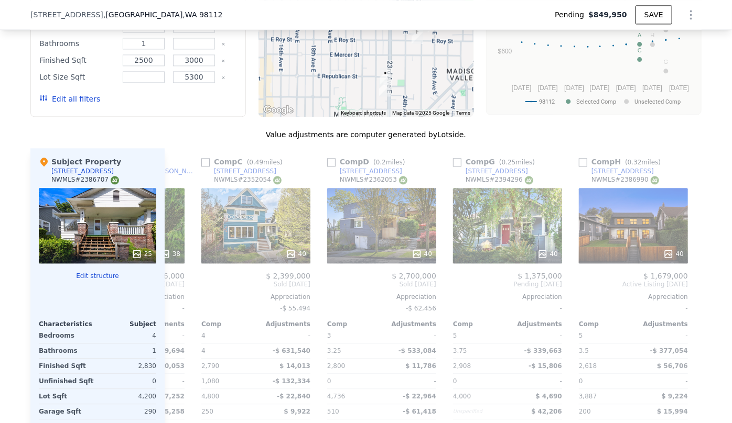
scroll to position [0, 494]
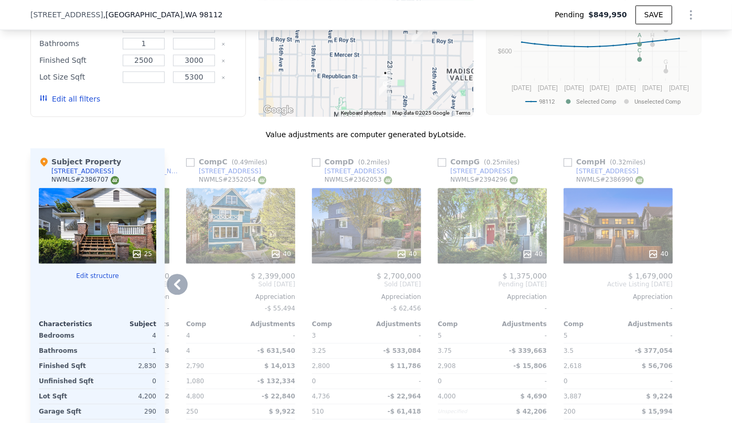
click at [177, 283] on icon at bounding box center [177, 284] width 21 height 21
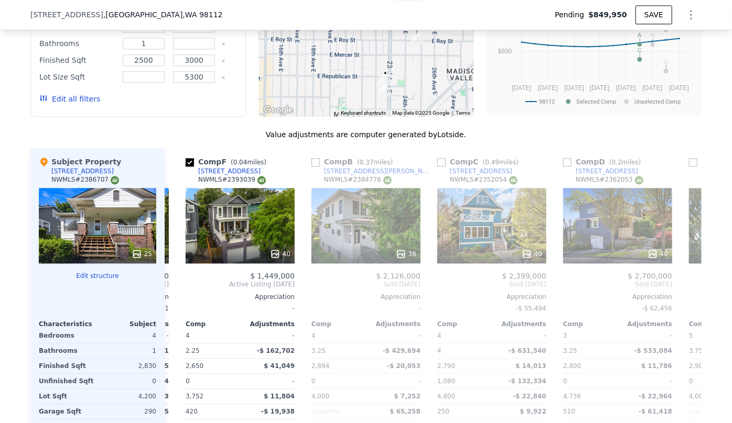
scroll to position [0, 243]
click at [178, 285] on icon at bounding box center [177, 284] width 21 height 21
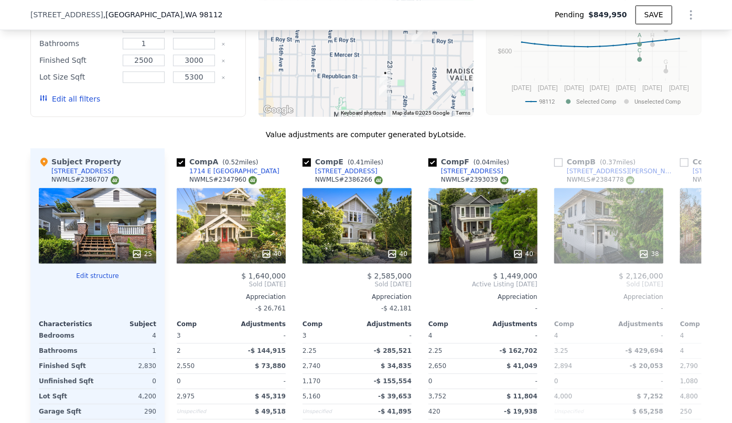
scroll to position [0, 0]
click at [686, 286] on icon at bounding box center [688, 284] width 21 height 21
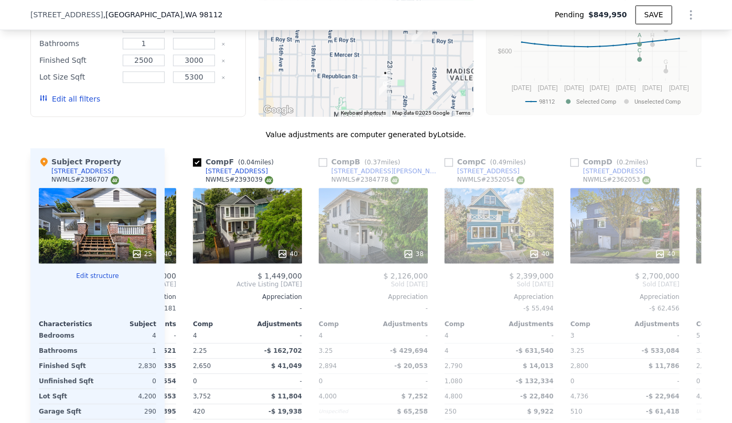
scroll to position [0, 252]
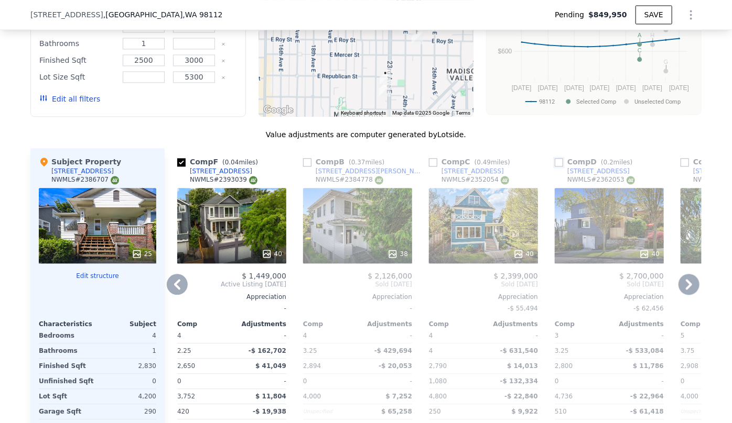
click at [554, 167] on input "checkbox" at bounding box center [558, 162] width 8 height 8
checkbox input "true"
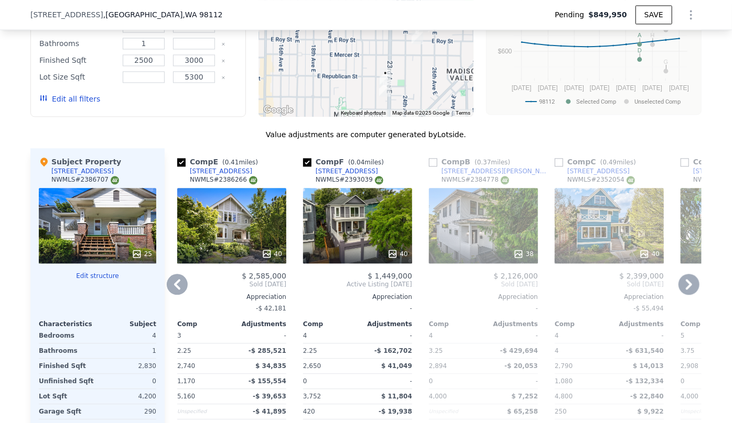
click at [170, 282] on icon at bounding box center [177, 284] width 21 height 21
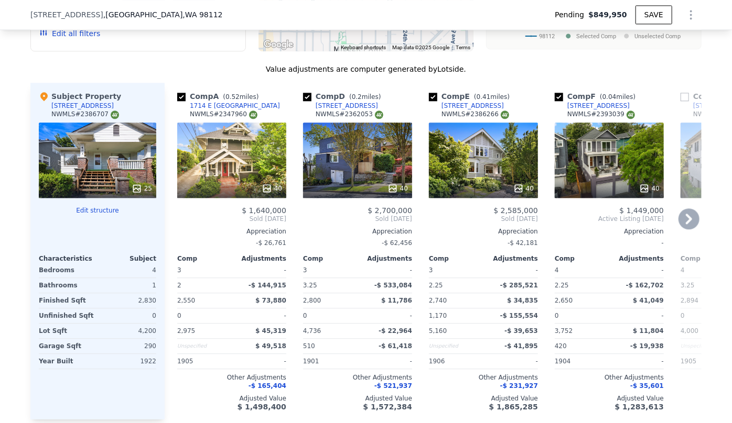
scroll to position [1214, 0]
click at [78, 74] on div "Value adjustments are computer generated by Lotside ." at bounding box center [365, 69] width 671 height 10
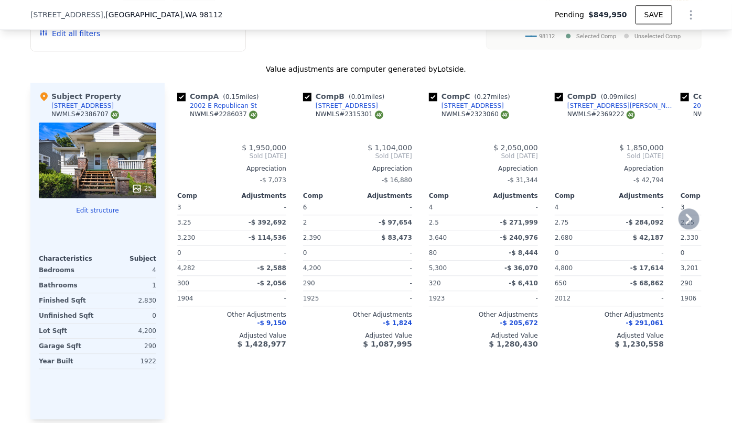
type input "6"
type input "1.75"
type input "3.75"
type input "2260"
type input "3740"
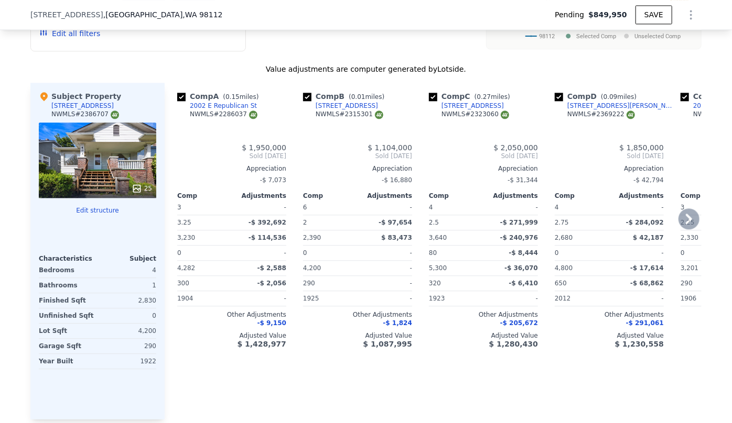
type input "3201"
checkbox input "false"
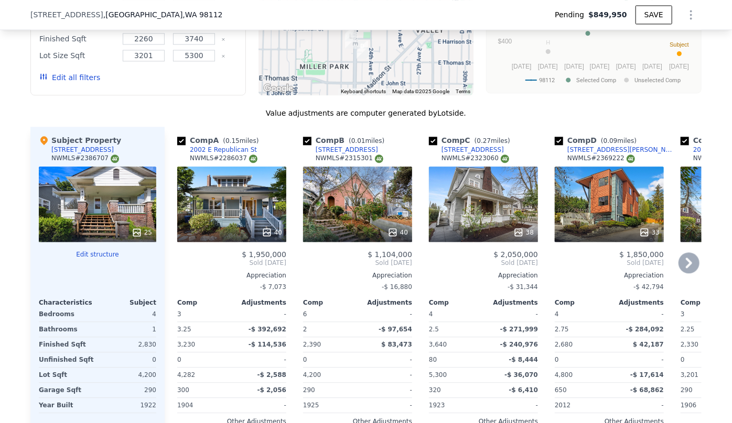
scroll to position [1189, 0]
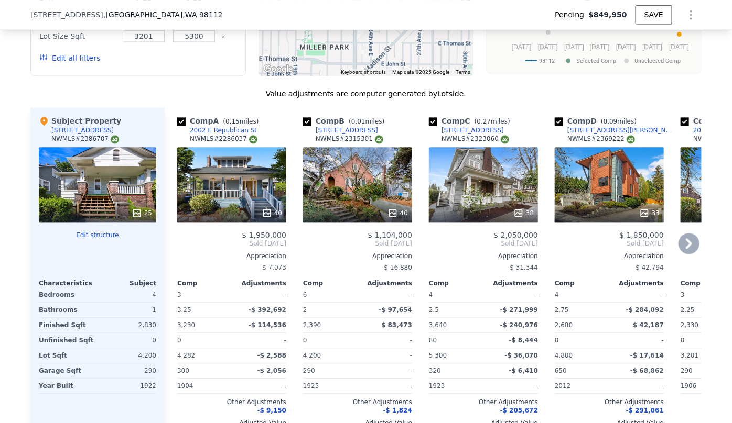
click at [687, 249] on icon at bounding box center [688, 243] width 21 height 21
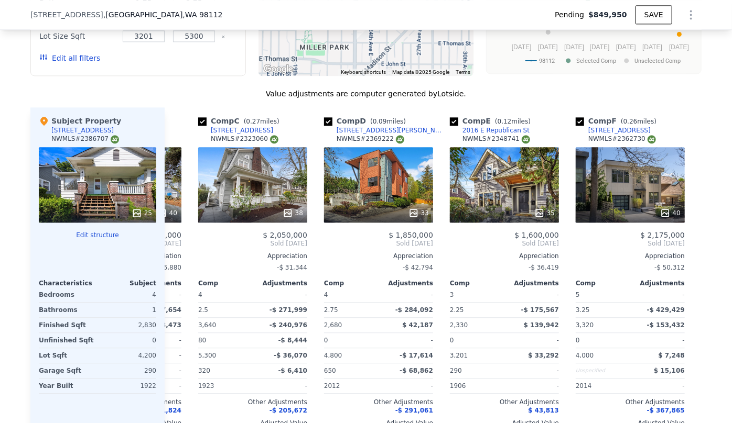
scroll to position [0, 252]
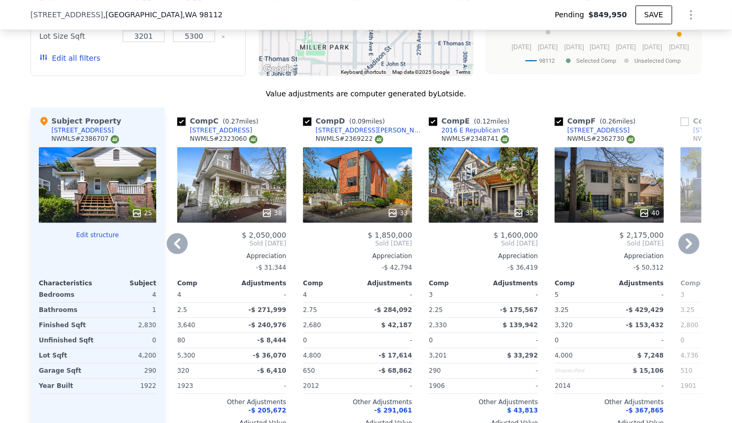
click at [687, 249] on icon at bounding box center [688, 243] width 21 height 21
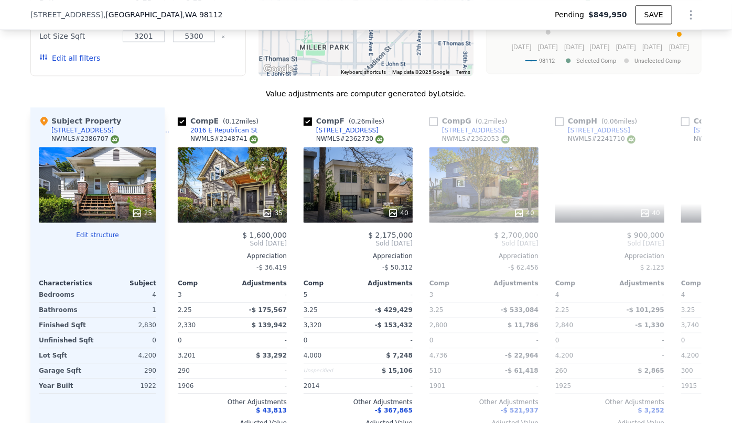
scroll to position [0, 503]
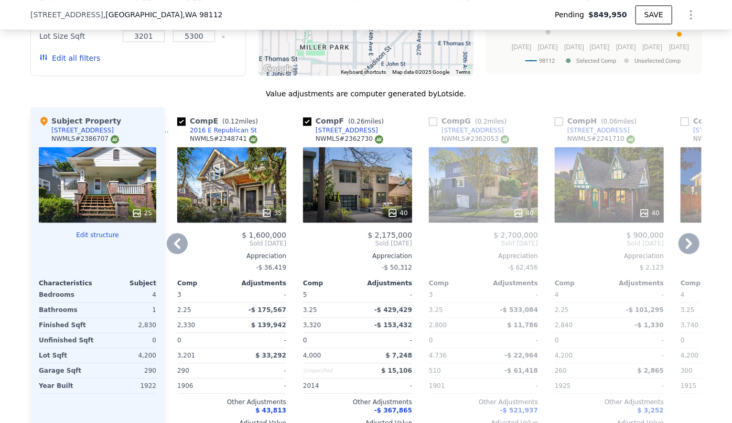
click at [687, 249] on icon at bounding box center [688, 243] width 21 height 21
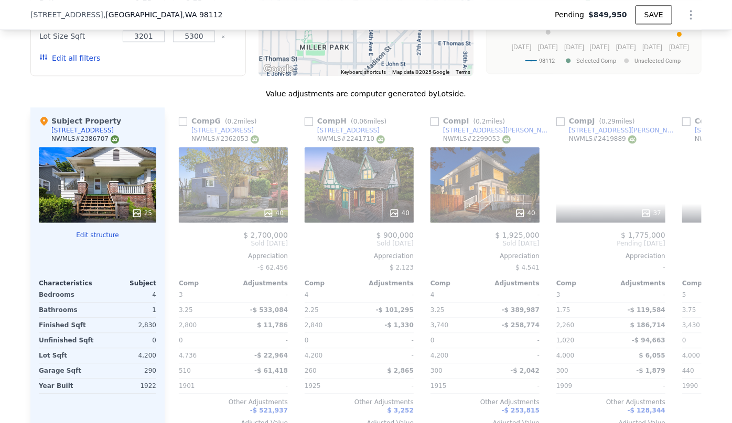
scroll to position [0, 755]
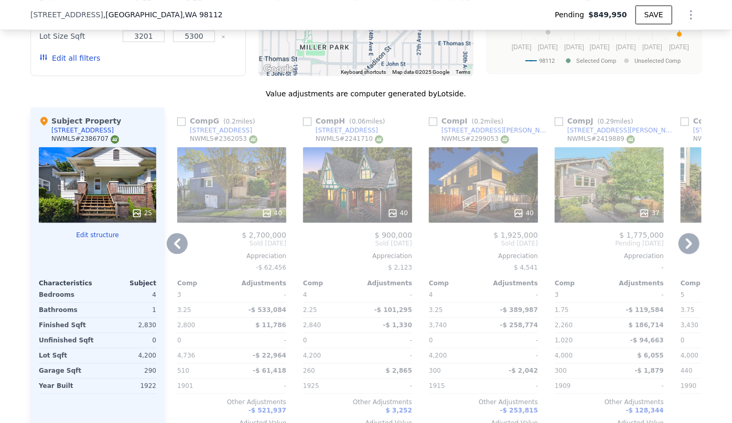
click at [70, 63] on button "Edit all filters" at bounding box center [69, 58] width 61 height 10
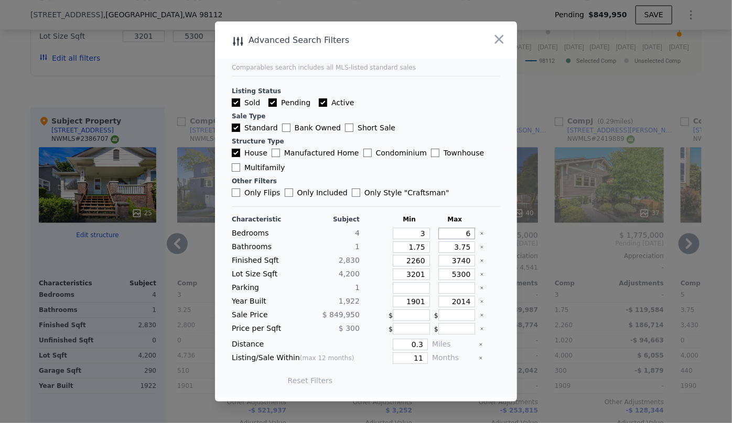
click at [460, 235] on input "6" at bounding box center [456, 234] width 37 height 12
type input "5"
drag, startPoint x: 463, startPoint y: 246, endPoint x: 437, endPoint y: 246, distance: 25.7
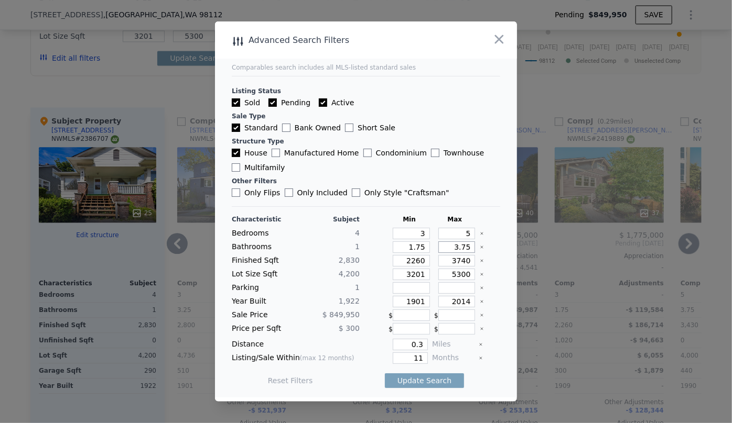
click at [438, 246] on input "3.75" at bounding box center [456, 248] width 37 height 12
drag, startPoint x: 419, startPoint y: 245, endPoint x: 373, endPoint y: 255, distance: 47.7
click at [373, 255] on div "Characteristic Subject Min Max Bedrooms 4 3 5 Bathrooms 1 1.75 Finished Sqft 2,…" at bounding box center [366, 305] width 268 height 180
type input "1"
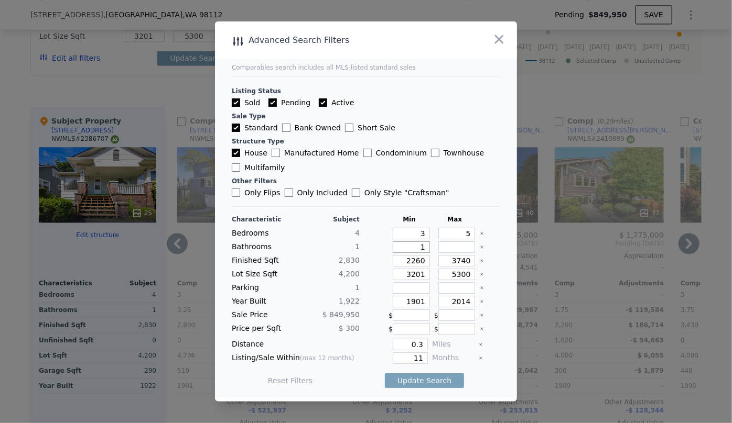
type input "1"
drag, startPoint x: 420, startPoint y: 260, endPoint x: 354, endPoint y: 267, distance: 66.4
click at [354, 267] on div "Characteristic Subject Min Max Bedrooms 4 3 5 Bathrooms 1 1 Finished Sqft 2,830…" at bounding box center [366, 305] width 268 height 180
type input "2"
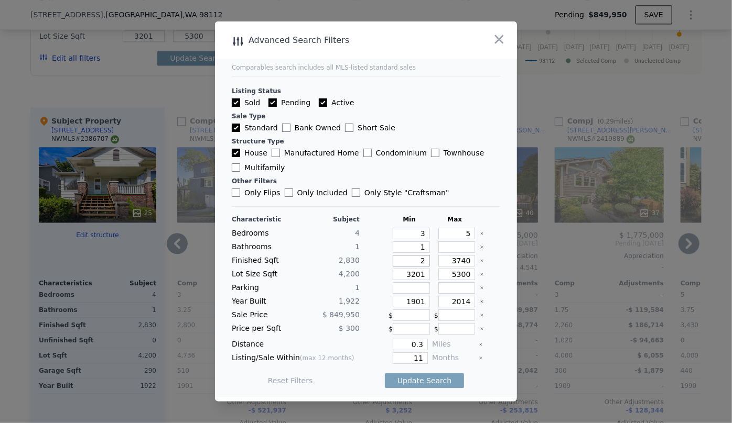
type input "25"
type input "250"
type input "2500"
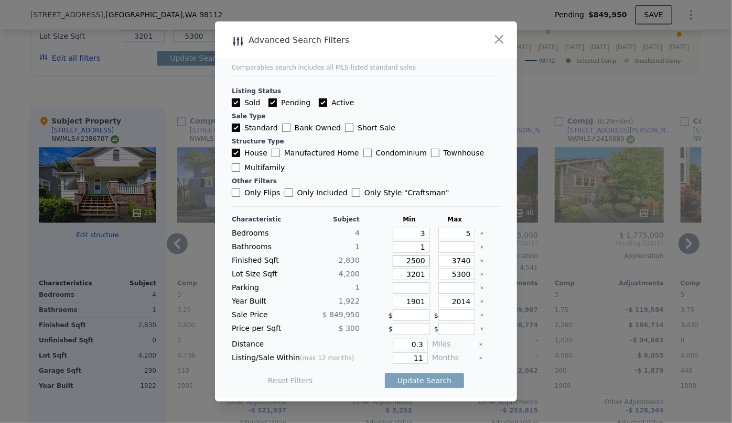
type input "2500"
click at [464, 261] on input "3740" at bounding box center [456, 261] width 37 height 12
type input "37"
type input "374"
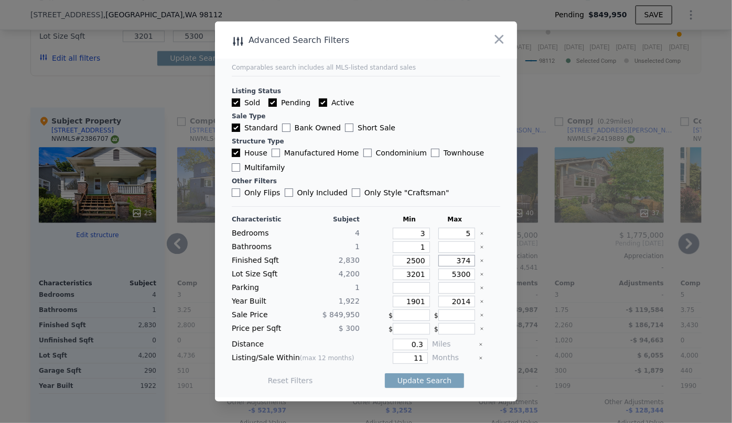
type input "37"
type input "3"
type input "30"
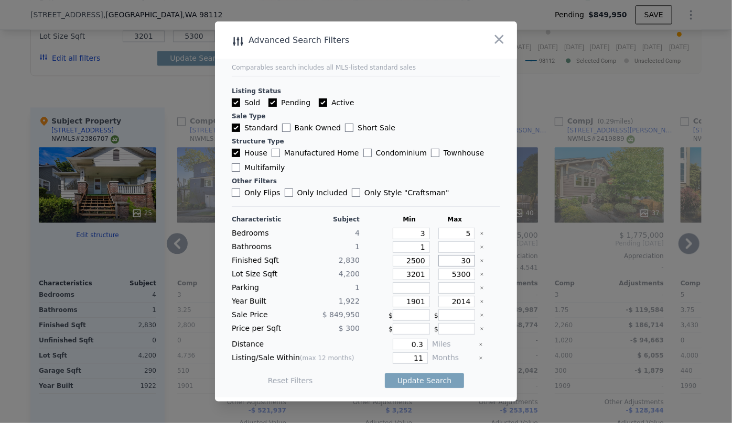
type input "30"
type input "300"
type input "3000"
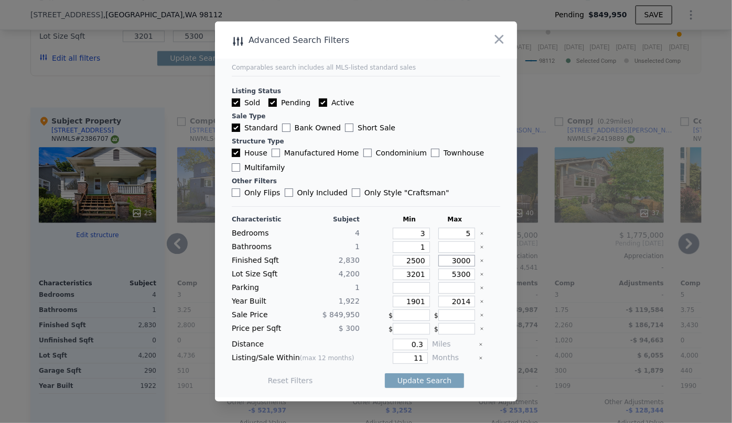
type input "3000"
drag, startPoint x: 421, startPoint y: 272, endPoint x: 356, endPoint y: 288, distance: 66.9
click at [356, 288] on div "Characteristic Subject Min Max Bedrooms 4 3 5 Bathrooms 1 1 Finished Sqft 2,830…" at bounding box center [366, 305] width 268 height 180
drag, startPoint x: 419, startPoint y: 300, endPoint x: 382, endPoint y: 307, distance: 37.8
click at [382, 307] on div "Year Built 1,922 1901 2014" at bounding box center [366, 302] width 268 height 12
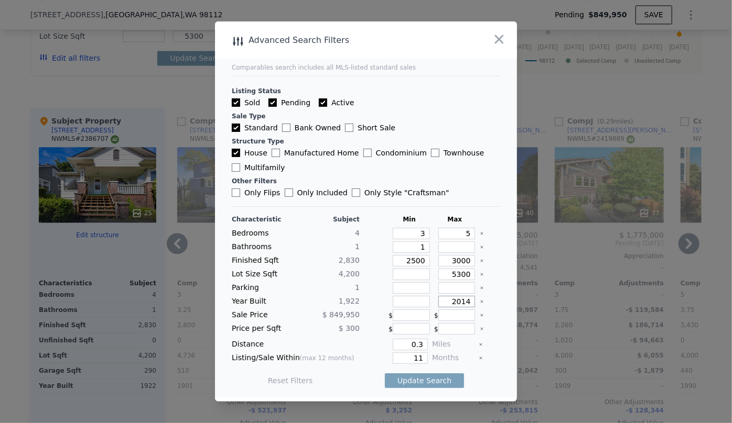
drag, startPoint x: 465, startPoint y: 300, endPoint x: 357, endPoint y: 321, distance: 110.5
click at [357, 321] on div "Characteristic Subject Min Max Bedrooms 4 3 5 Bathrooms 1 1 Finished Sqft 2,830…" at bounding box center [366, 305] width 268 height 180
type input "1970"
drag, startPoint x: 418, startPoint y: 343, endPoint x: 370, endPoint y: 345, distance: 48.2
click at [370, 345] on div "0.3" at bounding box center [396, 345] width 64 height 12
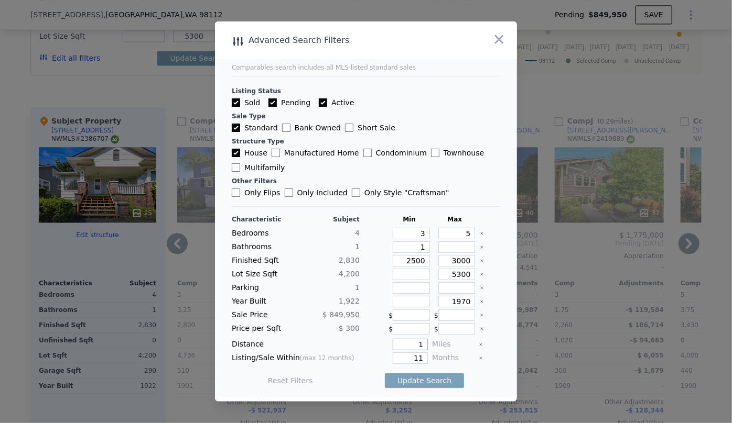
type input "1"
drag, startPoint x: 417, startPoint y: 357, endPoint x: 387, endPoint y: 357, distance: 29.3
click at [387, 357] on div "11" at bounding box center [396, 359] width 64 height 12
type input "6"
click at [409, 383] on button "Update Search" at bounding box center [424, 381] width 79 height 15
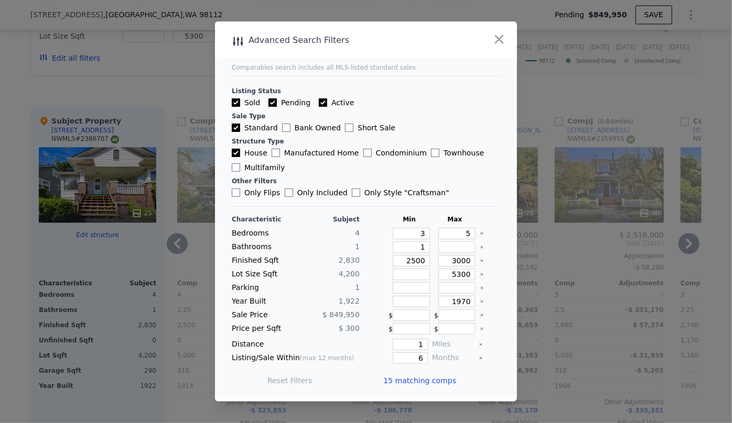
click at [409, 383] on span "15 matching comps" at bounding box center [419, 381] width 73 height 10
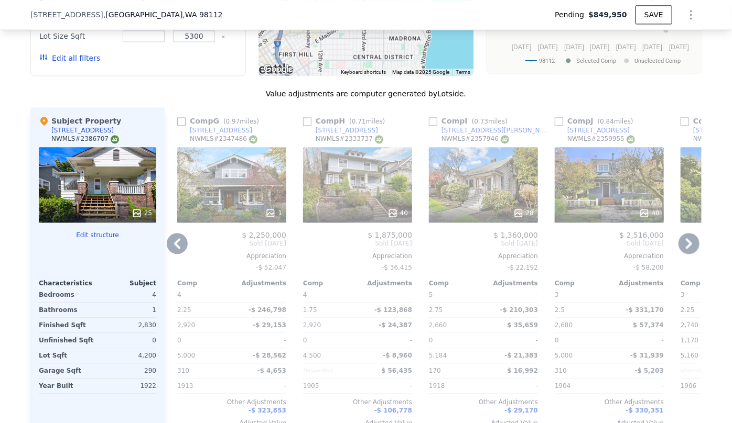
click at [689, 254] on icon at bounding box center [688, 243] width 21 height 21
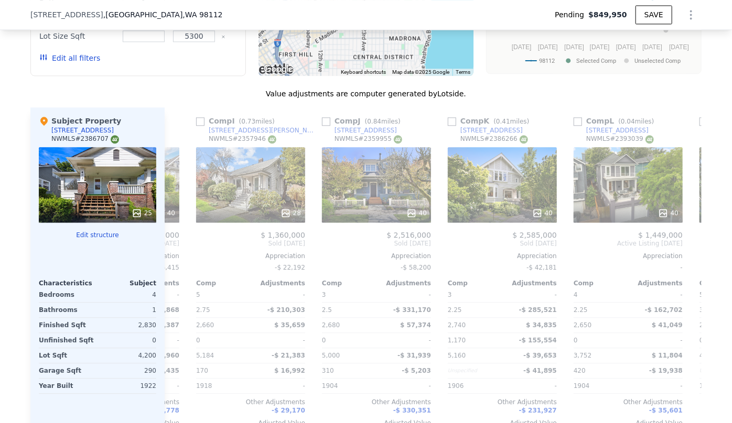
scroll to position [0, 1006]
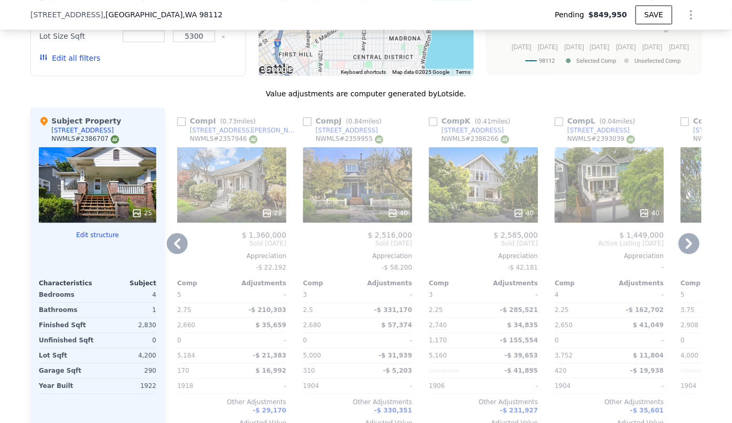
click at [689, 254] on icon at bounding box center [688, 243] width 21 height 21
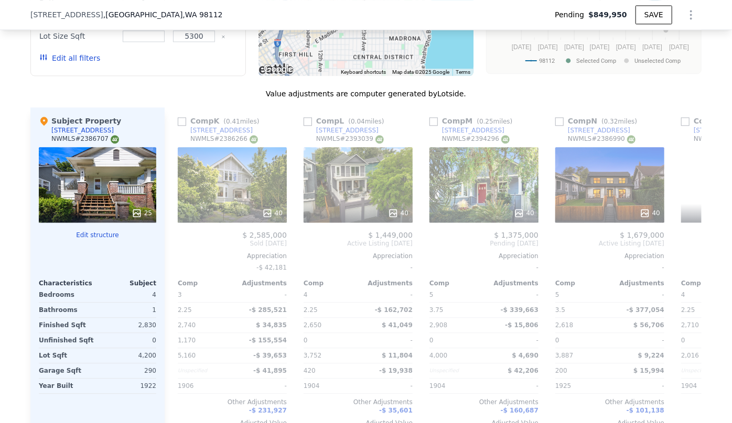
scroll to position [0, 1258]
click at [689, 254] on icon at bounding box center [688, 243] width 21 height 21
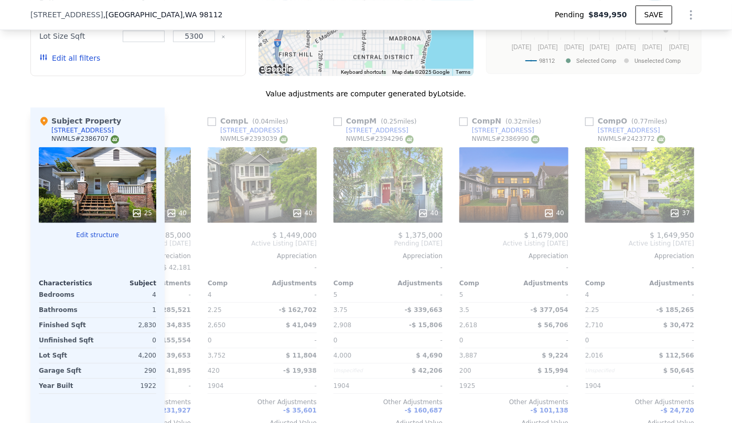
scroll to position [0, 1374]
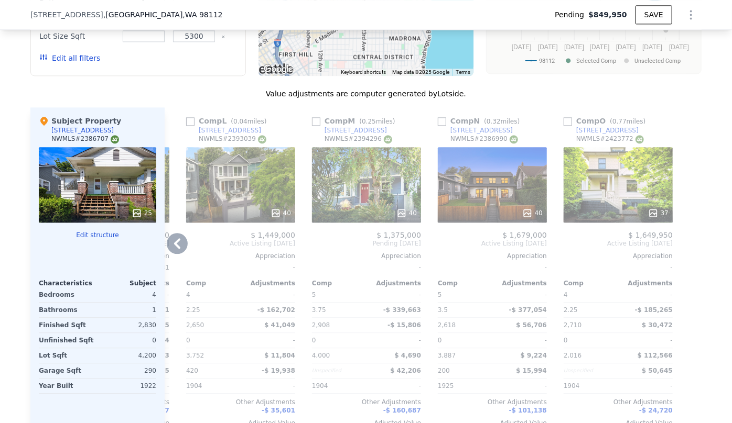
click at [173, 243] on icon at bounding box center [177, 243] width 21 height 21
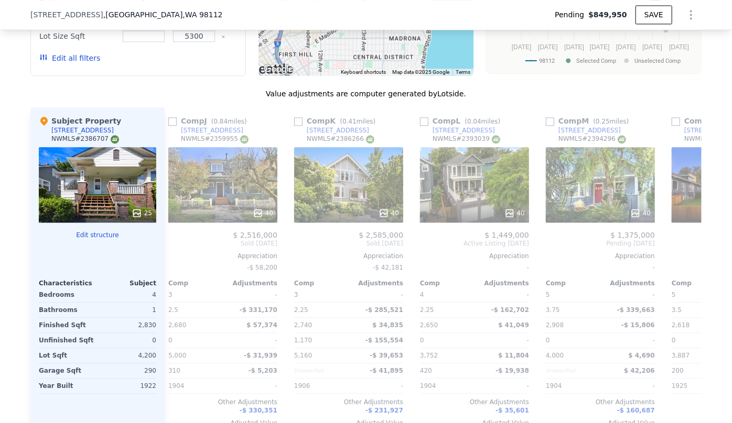
scroll to position [0, 1123]
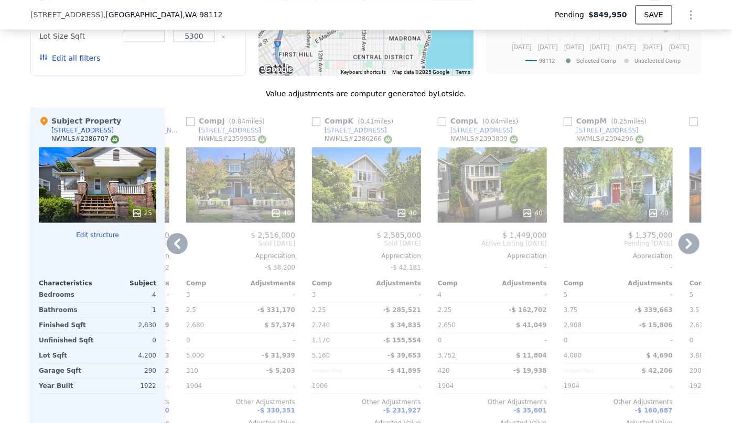
click at [173, 243] on icon at bounding box center [177, 243] width 21 height 21
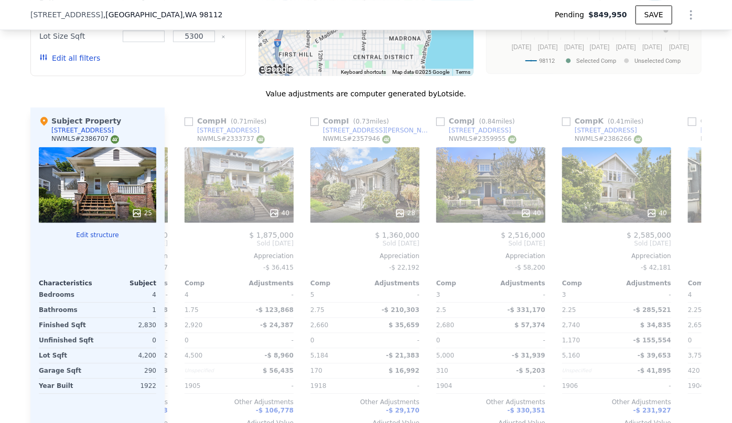
scroll to position [0, 871]
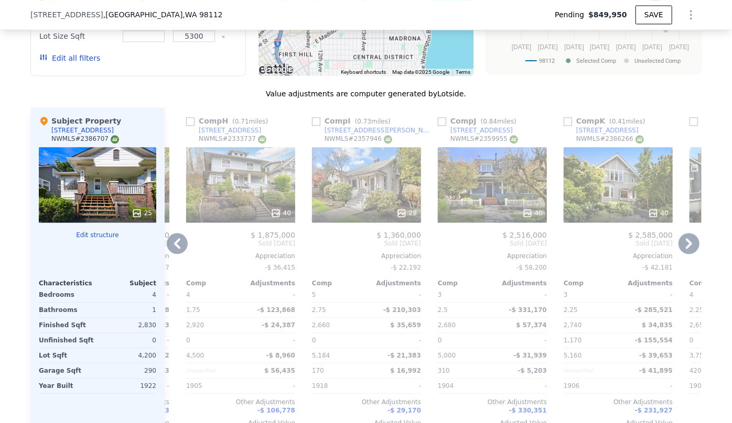
click at [173, 243] on icon at bounding box center [177, 243] width 21 height 21
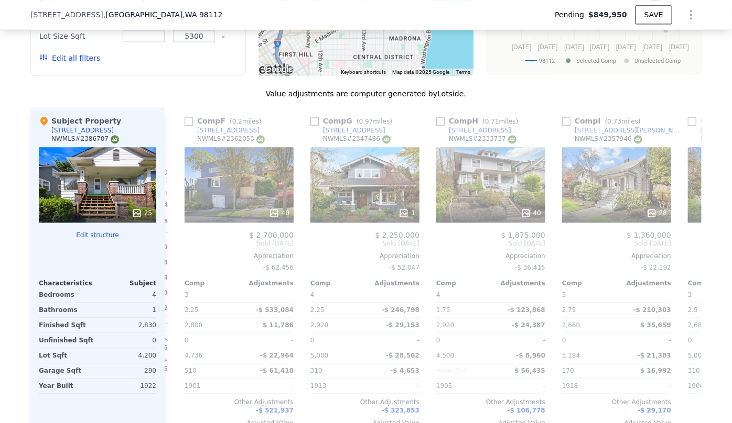
scroll to position [0, 620]
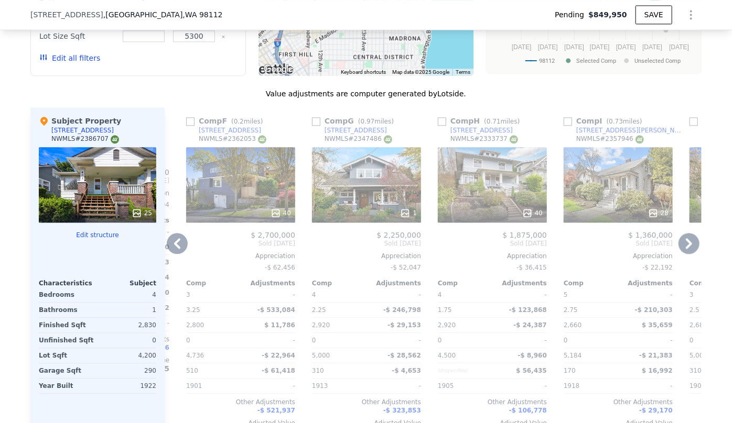
click at [173, 243] on icon at bounding box center [177, 243] width 21 height 21
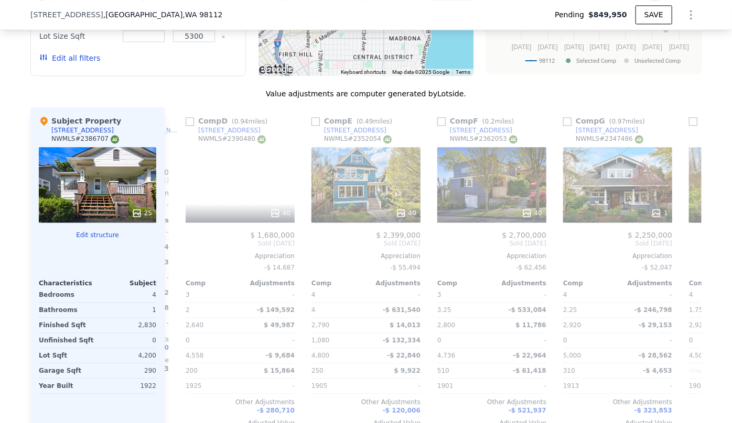
scroll to position [0, 368]
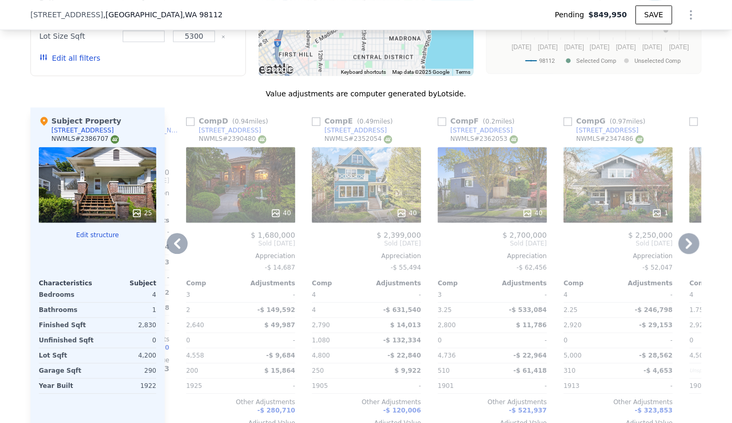
click at [173, 243] on icon at bounding box center [177, 243] width 21 height 21
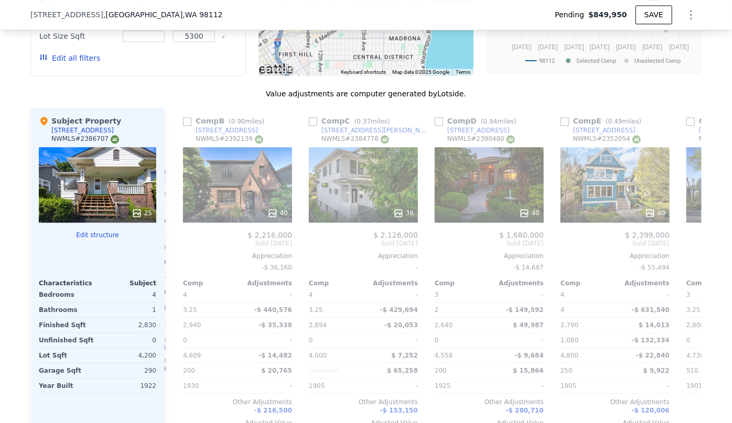
scroll to position [0, 117]
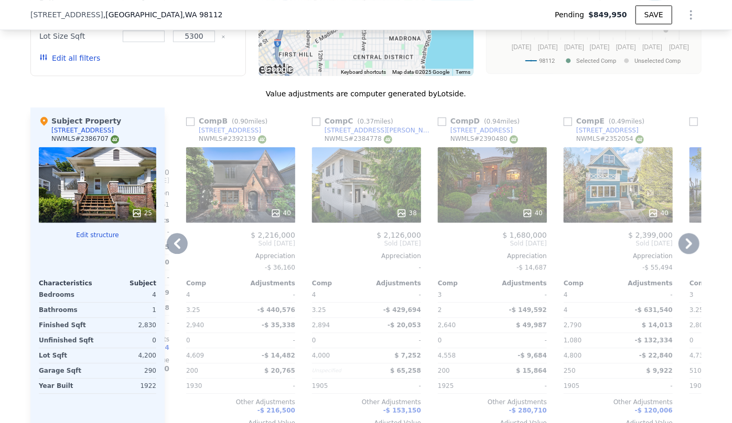
click at [173, 243] on icon at bounding box center [177, 243] width 21 height 21
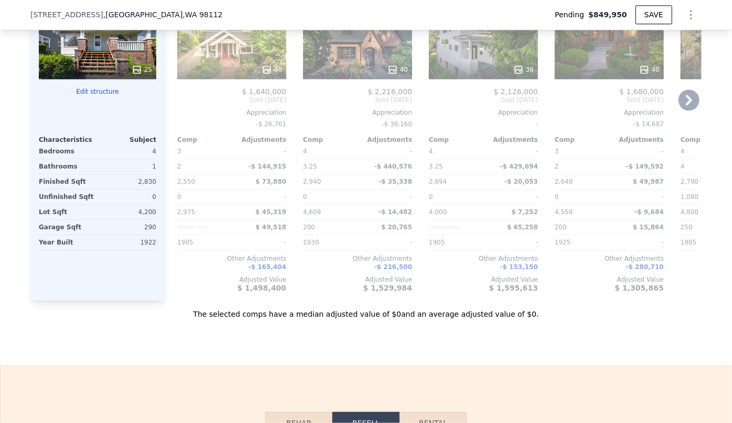
scroll to position [1241, 0]
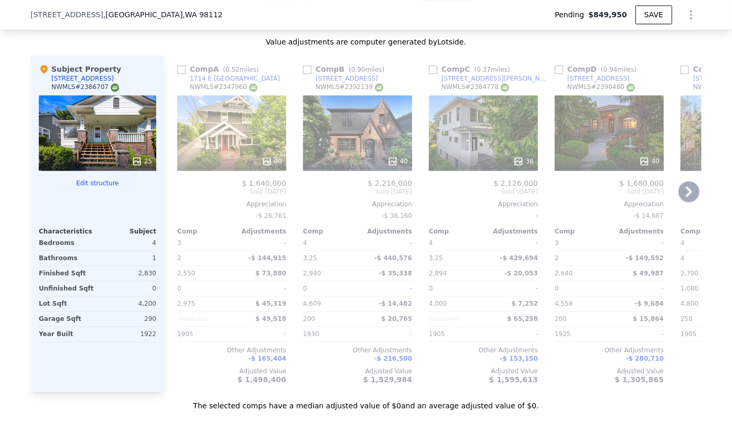
click at [681, 199] on icon at bounding box center [688, 191] width 21 height 21
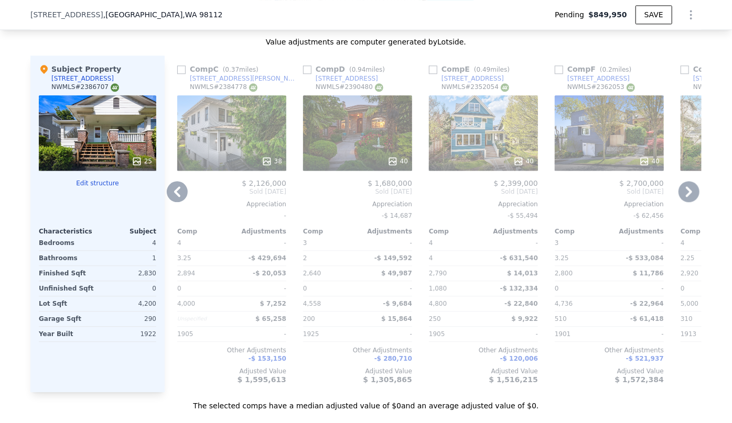
click at [681, 200] on icon at bounding box center [688, 191] width 21 height 21
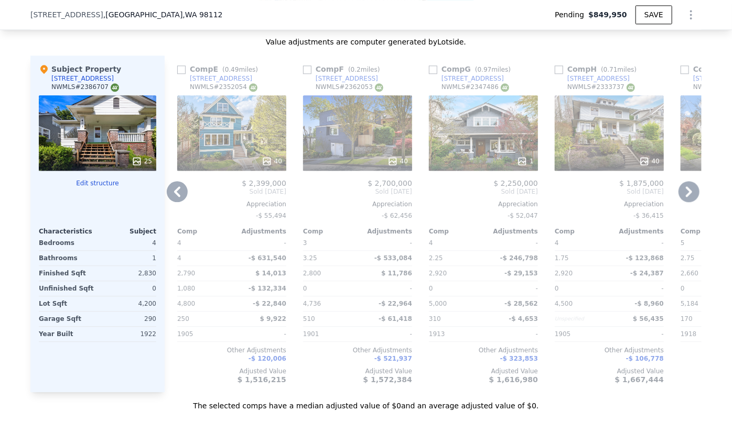
click at [681, 200] on icon at bounding box center [688, 191] width 21 height 21
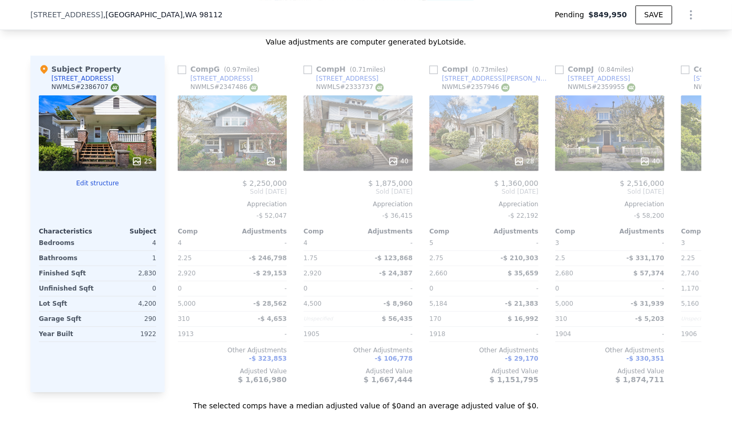
scroll to position [0, 755]
click at [681, 201] on icon at bounding box center [688, 191] width 21 height 21
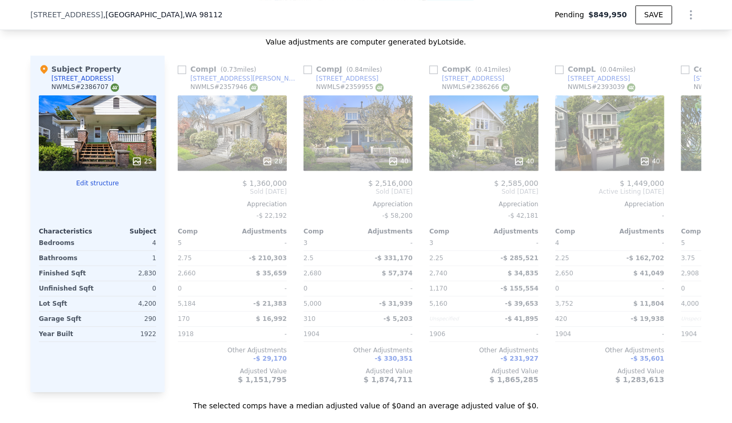
scroll to position [0, 1006]
